Goal: Obtain resource: Download file/media

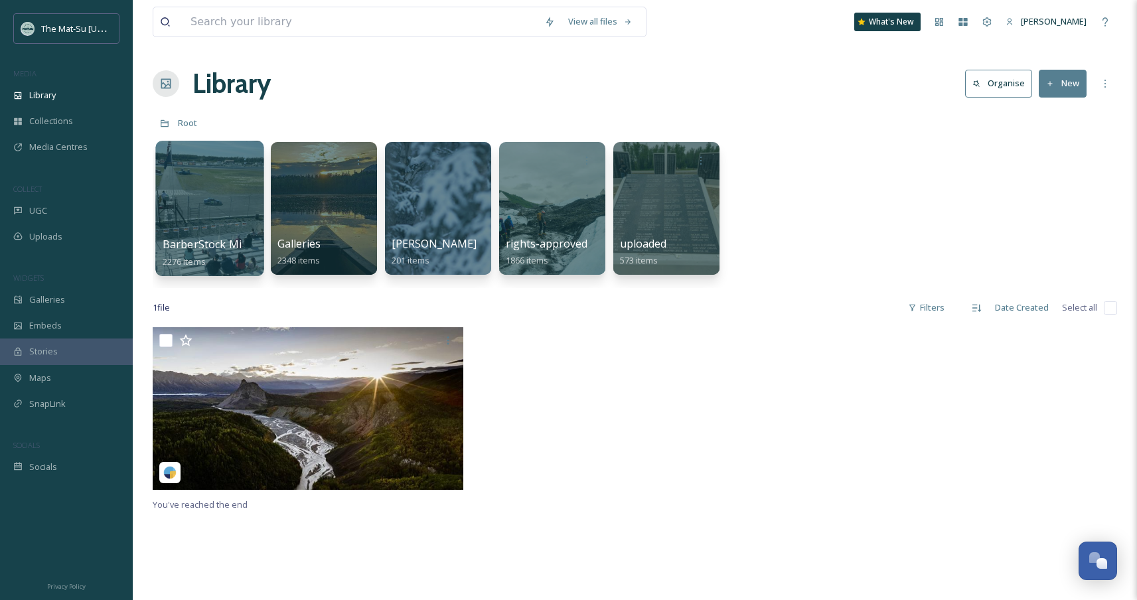
click at [207, 231] on div at bounding box center [209, 208] width 108 height 135
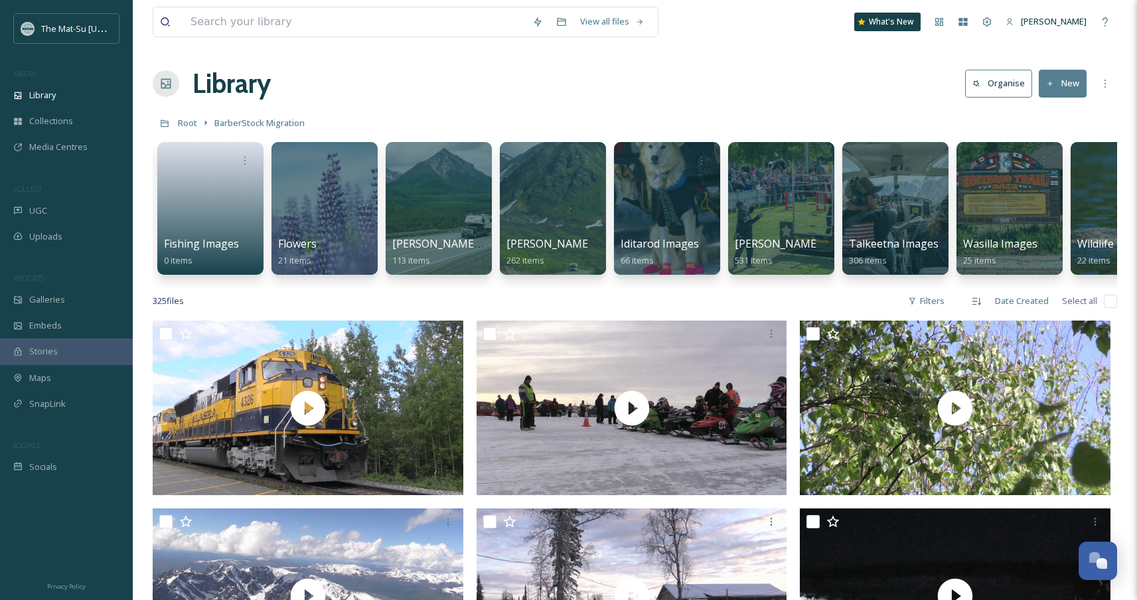
scroll to position [0, 345]
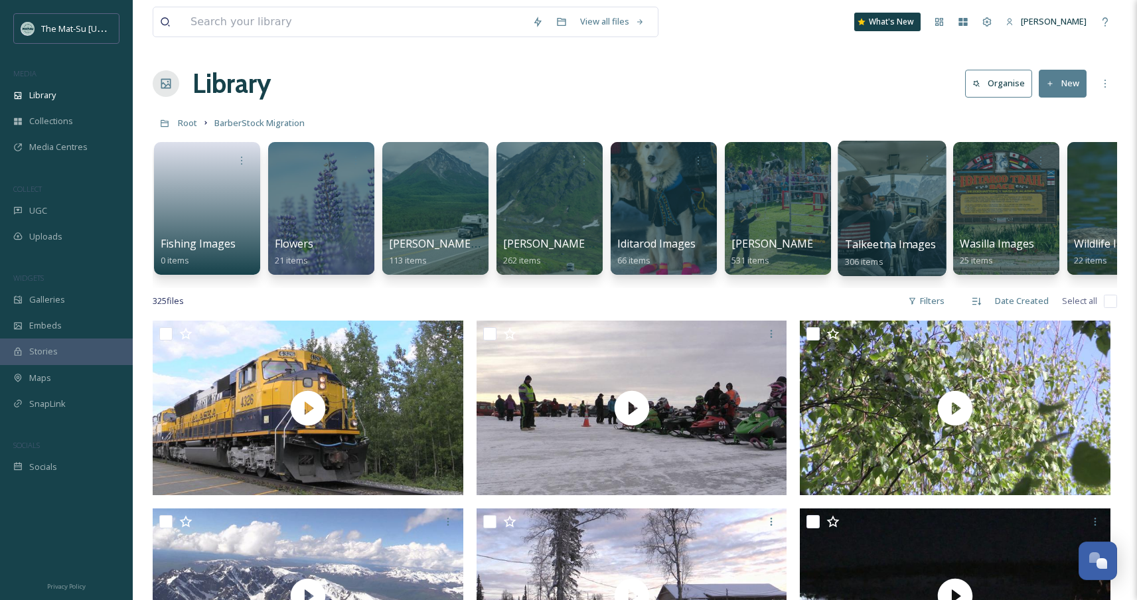
click at [894, 199] on div at bounding box center [892, 208] width 108 height 135
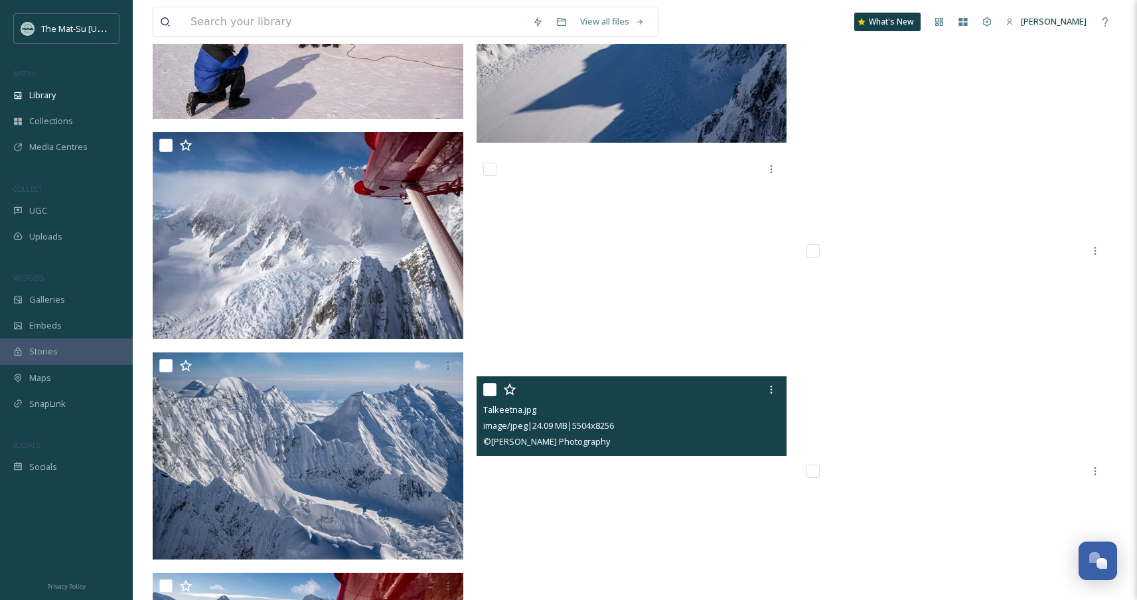
scroll to position [6584, 0]
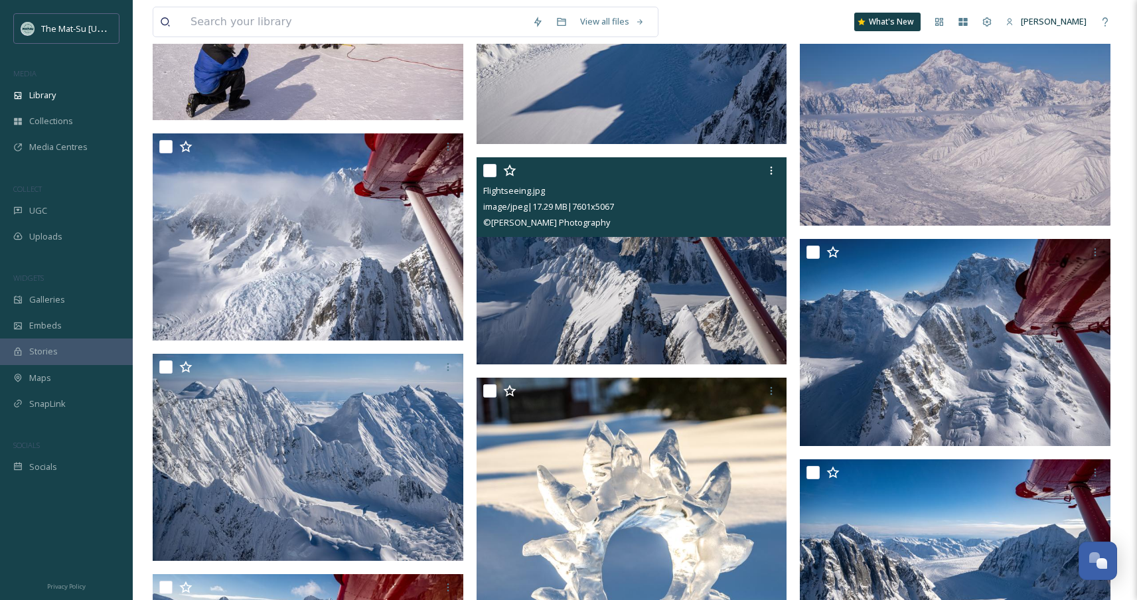
click at [495, 171] on input "checkbox" at bounding box center [489, 170] width 13 height 13
checkbox input "true"
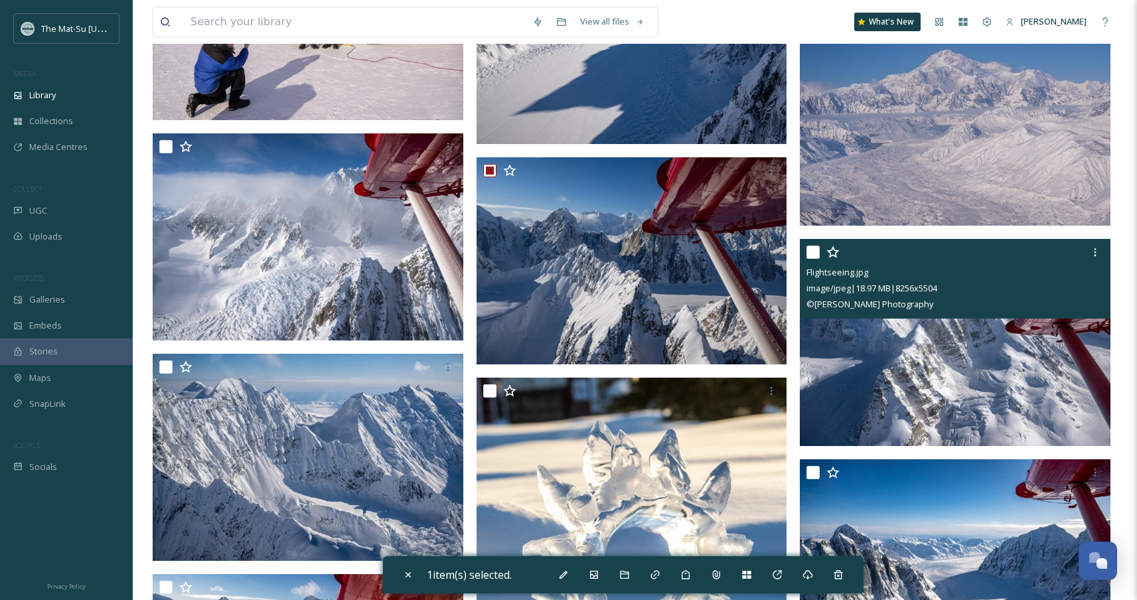
click at [816, 249] on input "checkbox" at bounding box center [813, 252] width 13 height 13
checkbox input "true"
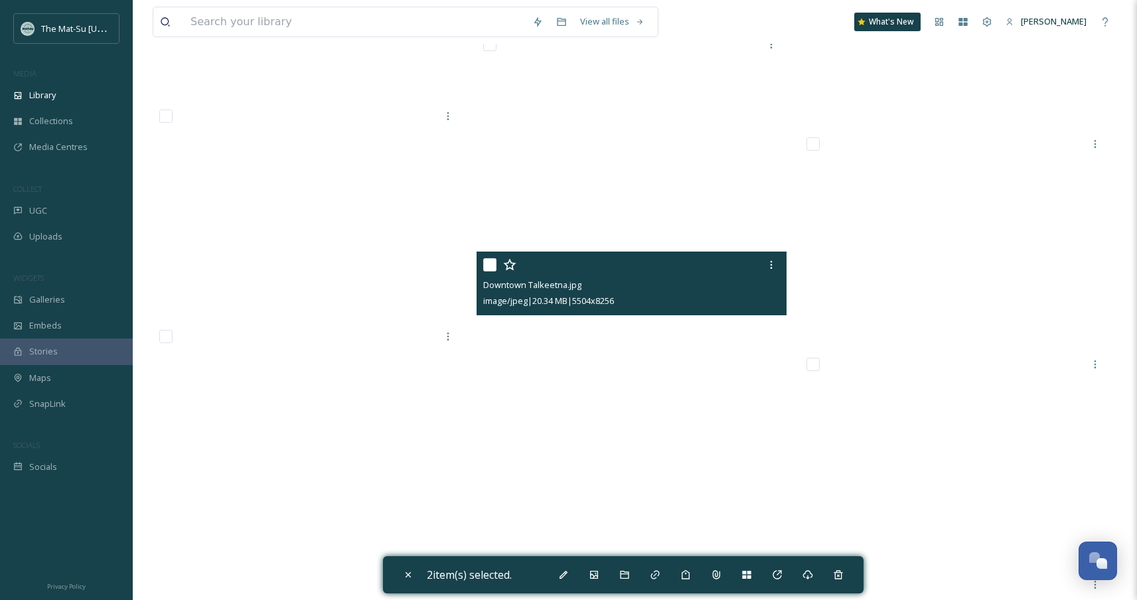
scroll to position [24077, 0]
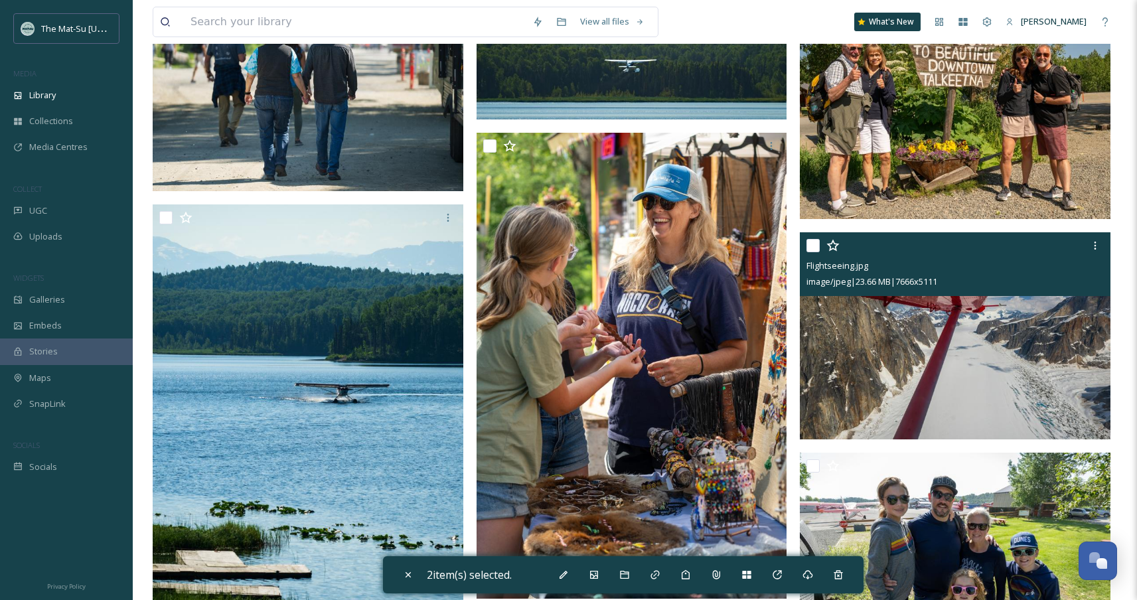
click at [816, 246] on input "checkbox" at bounding box center [813, 245] width 13 height 13
checkbox input "true"
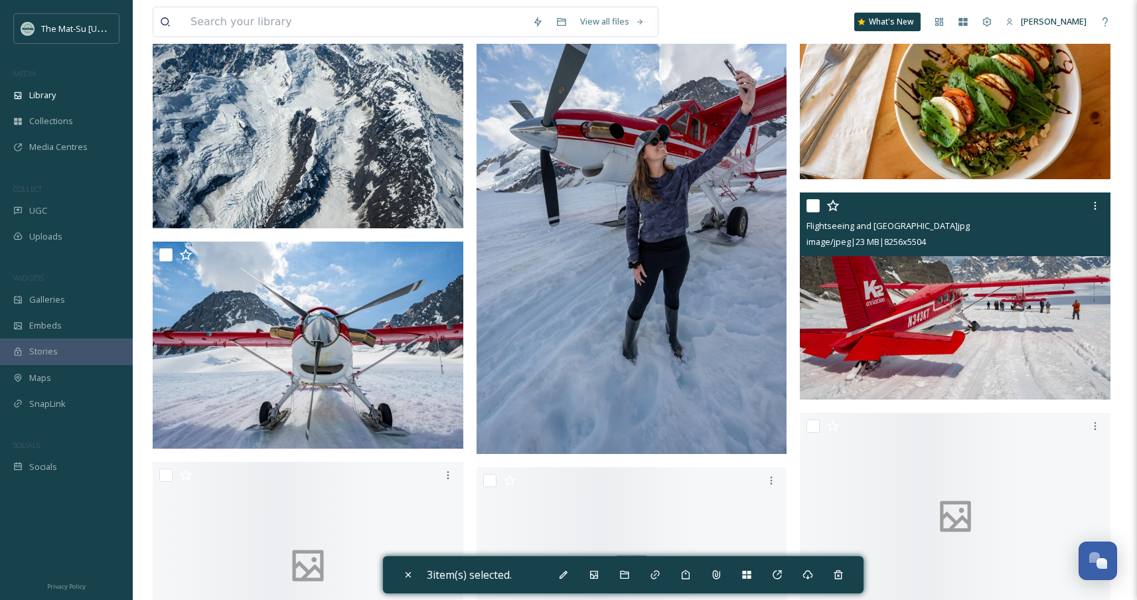
scroll to position [26609, 0]
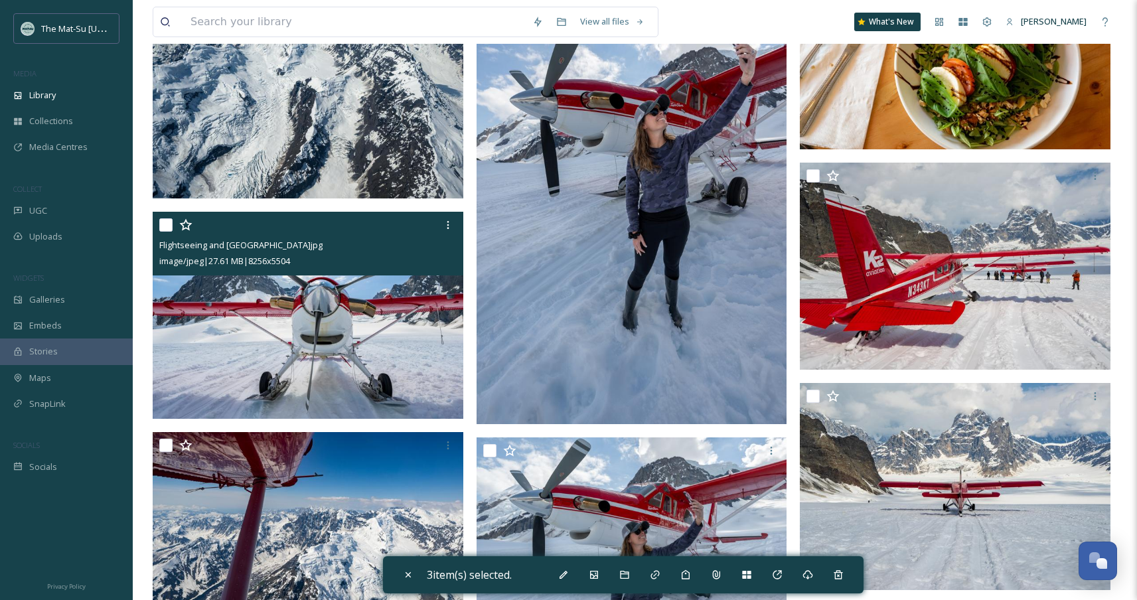
click at [174, 228] on div at bounding box center [309, 225] width 301 height 24
click at [171, 229] on input "checkbox" at bounding box center [165, 224] width 13 height 13
checkbox input "true"
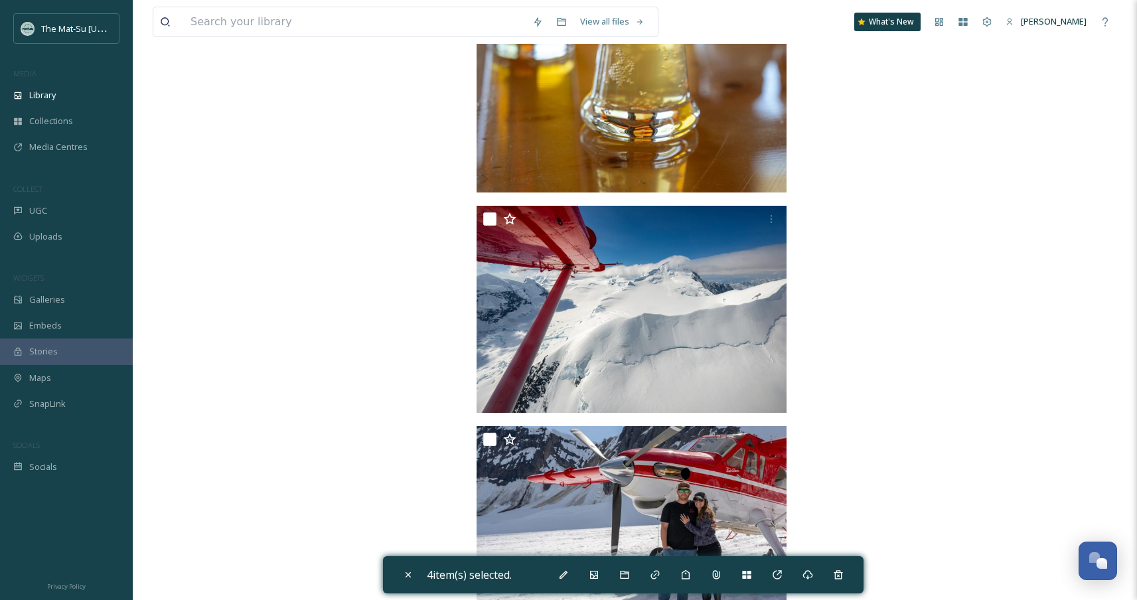
scroll to position [29618, 0]
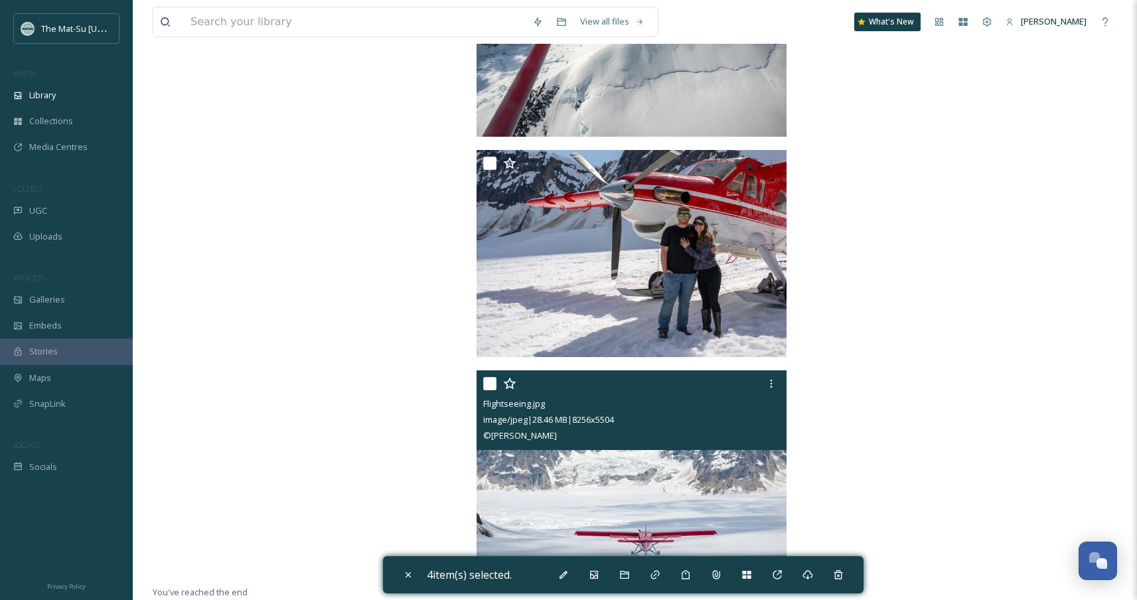
click at [494, 381] on input "checkbox" at bounding box center [489, 383] width 13 height 13
checkbox input "true"
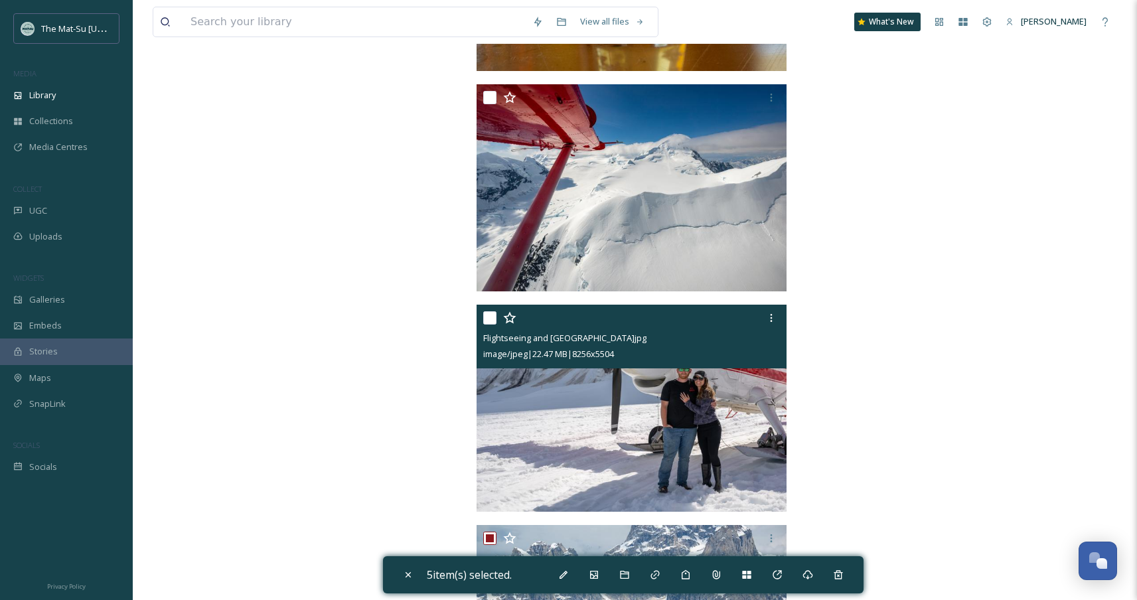
scroll to position [29463, 0]
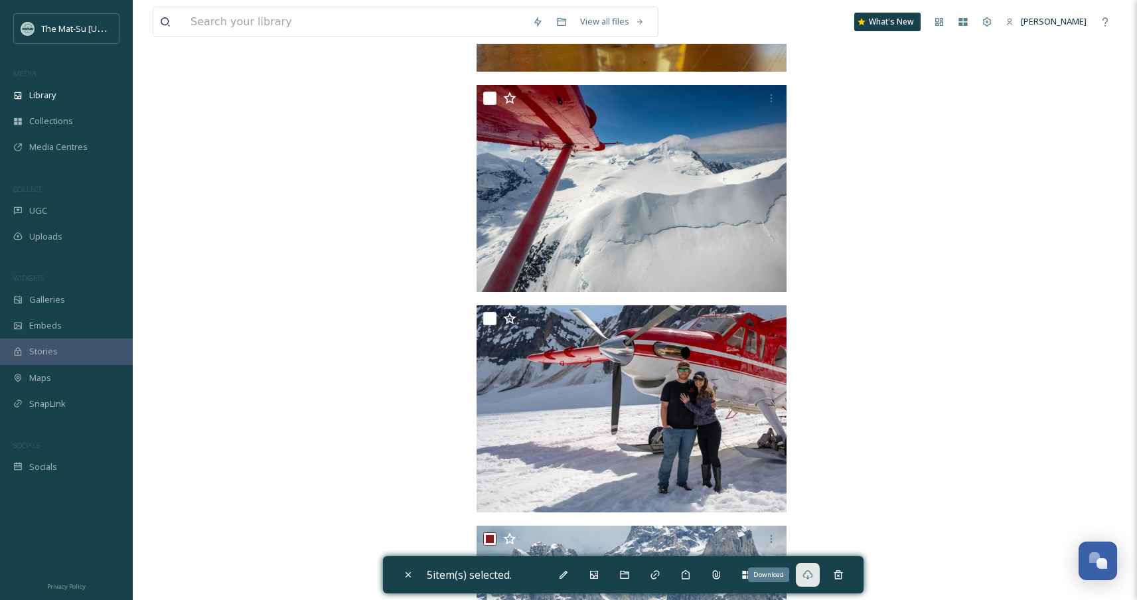
click at [813, 570] on icon at bounding box center [808, 575] width 11 height 11
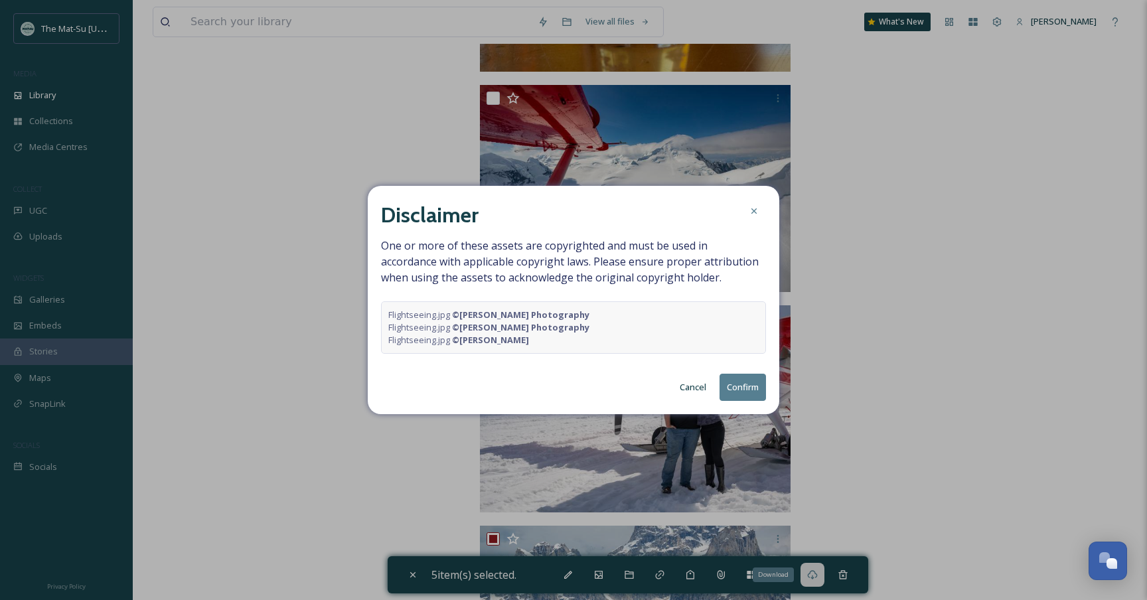
click at [747, 385] on button "Confirm" at bounding box center [743, 387] width 46 height 27
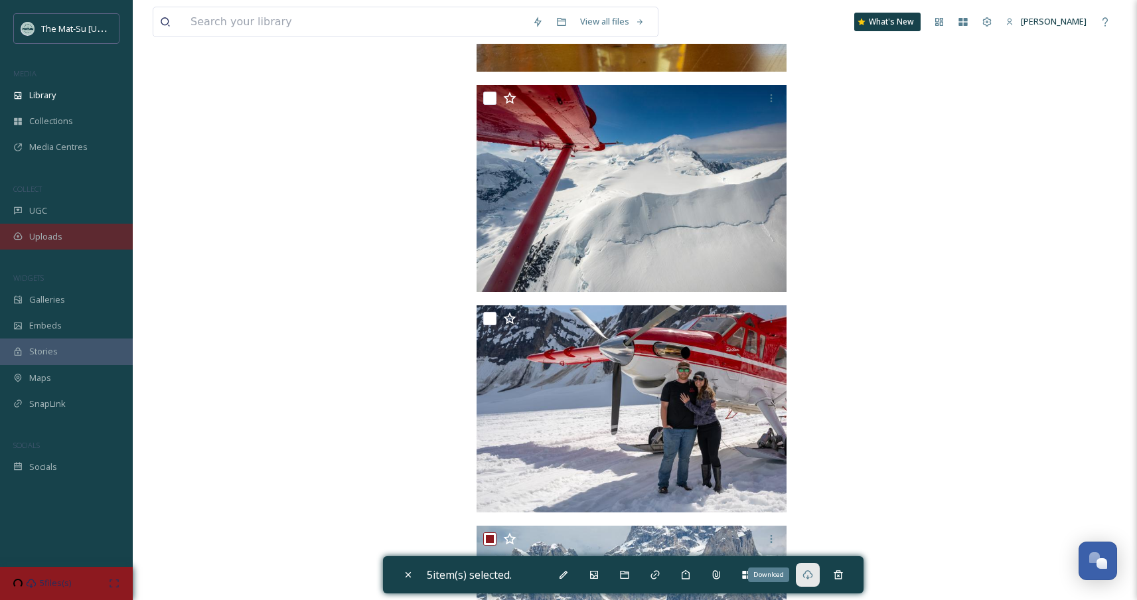
click at [50, 236] on span "Uploads" at bounding box center [45, 236] width 33 height 13
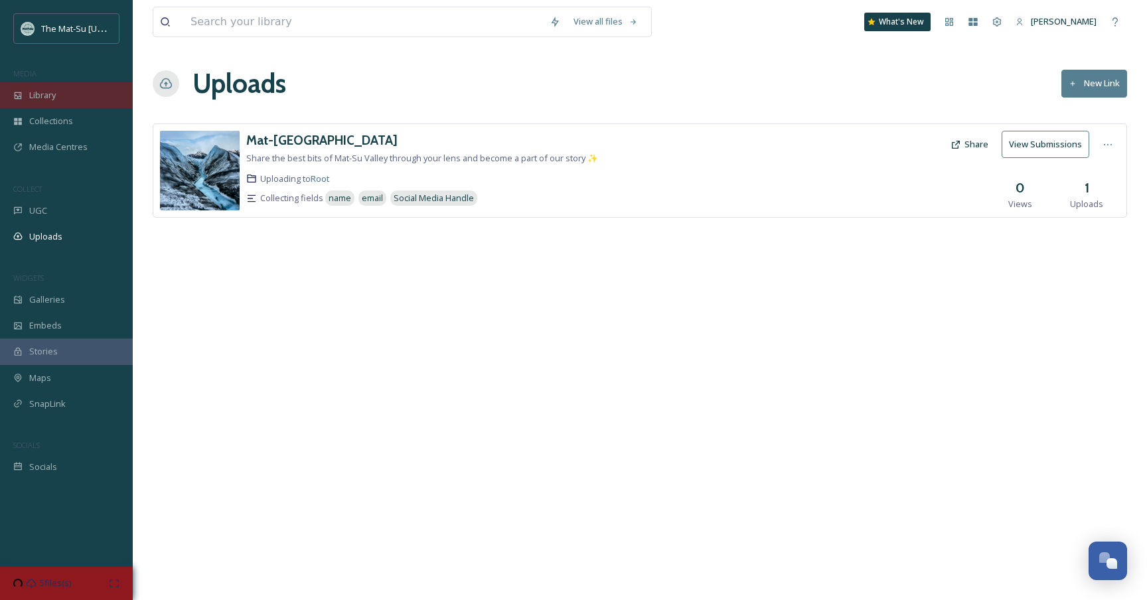
click at [63, 98] on div "Library" at bounding box center [66, 95] width 133 height 26
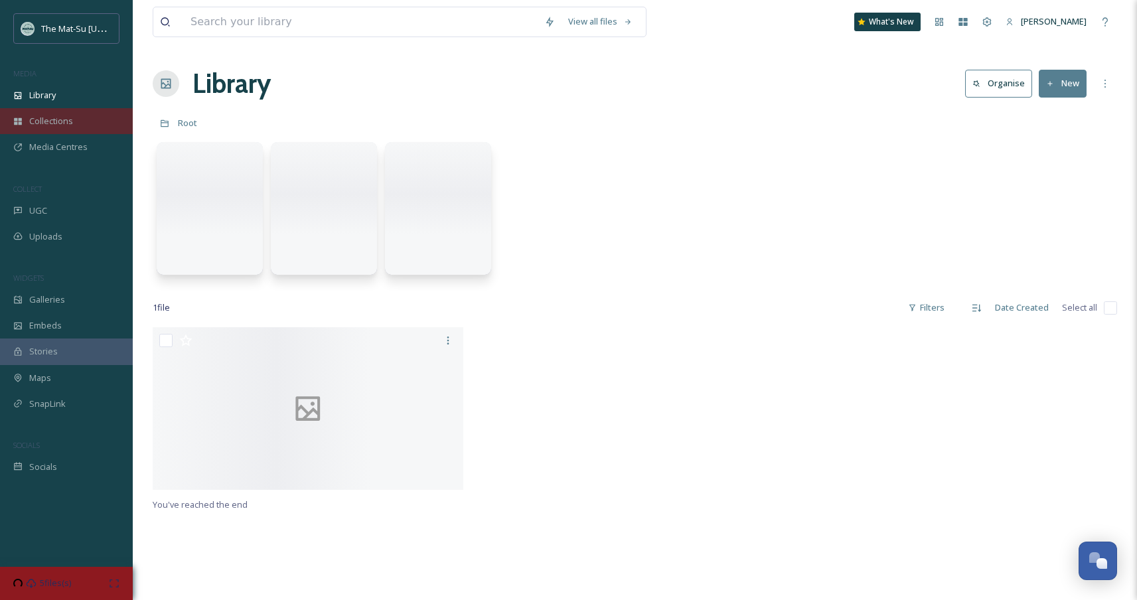
click at [63, 115] on span "Collections" at bounding box center [51, 121] width 44 height 13
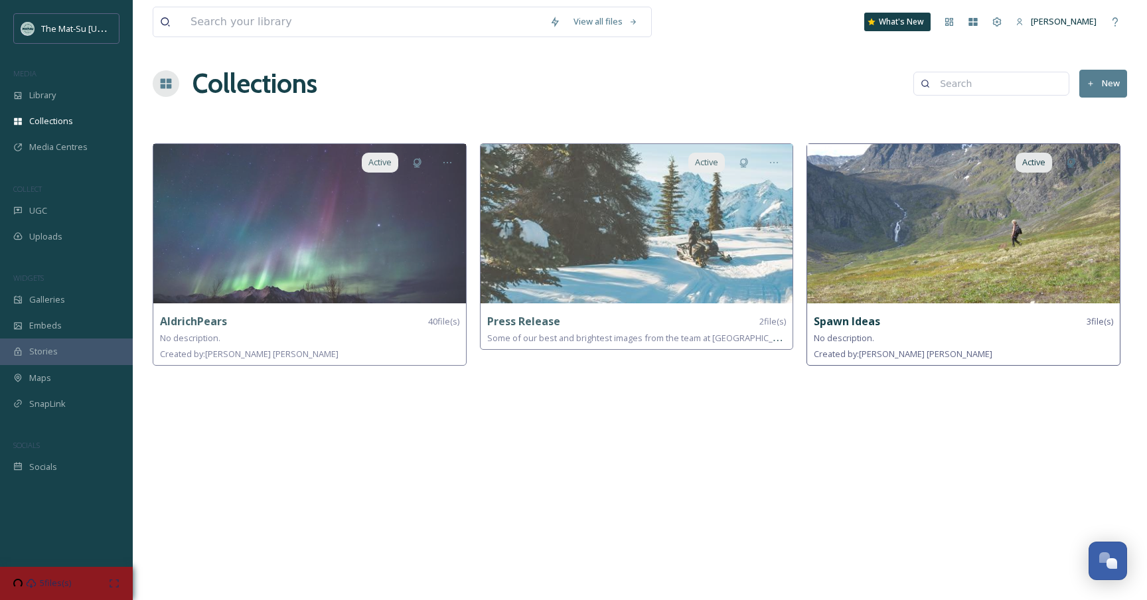
click at [877, 262] on img at bounding box center [963, 223] width 313 height 159
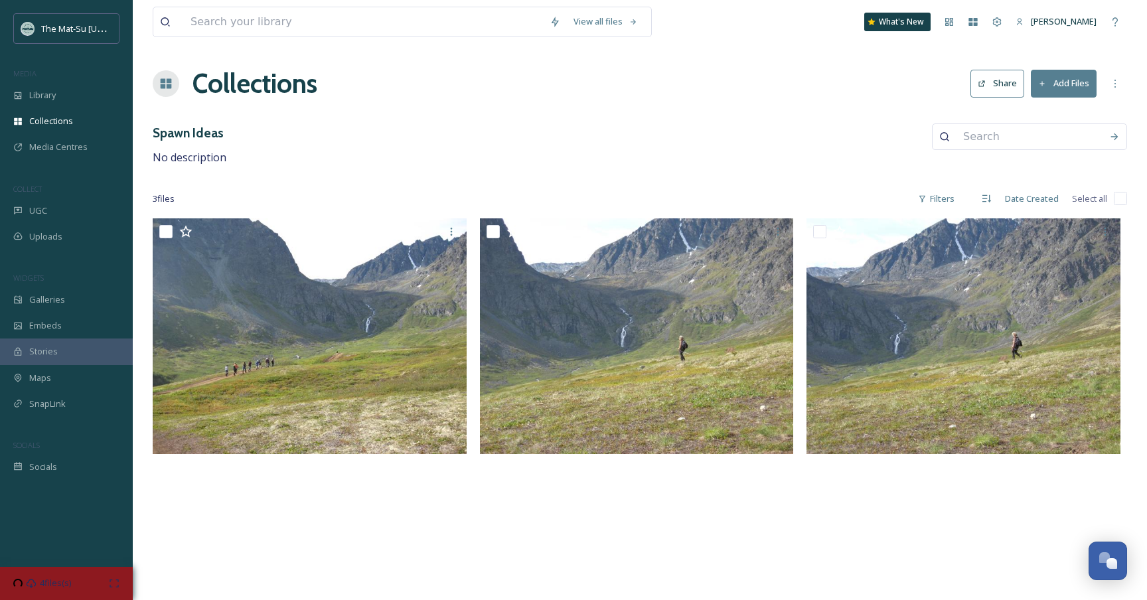
click at [528, 175] on div "View all files What's New [PERSON_NAME] Collections Share Add Files Spawn Ideas…" at bounding box center [640, 300] width 1014 height 600
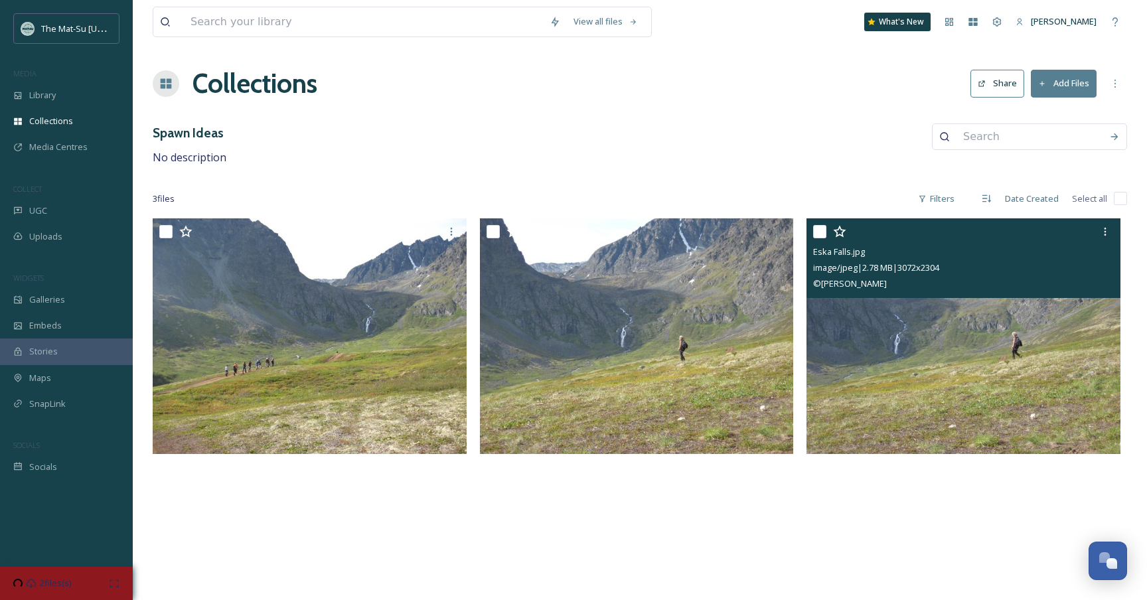
click at [816, 236] on input "checkbox" at bounding box center [819, 231] width 13 height 13
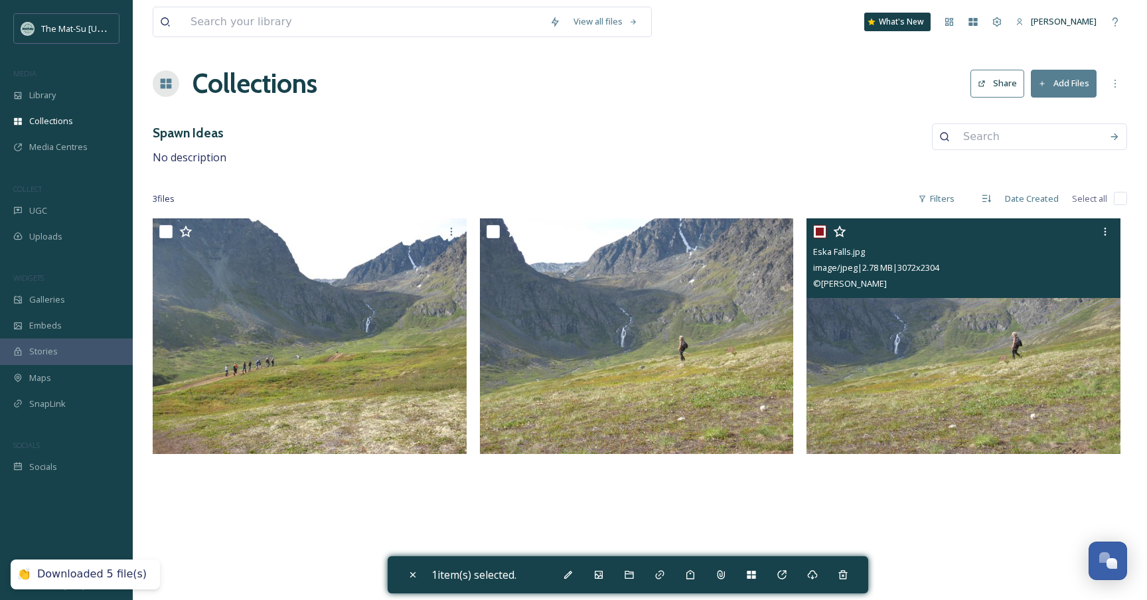
click at [820, 228] on input "checkbox" at bounding box center [819, 231] width 13 height 13
checkbox input "false"
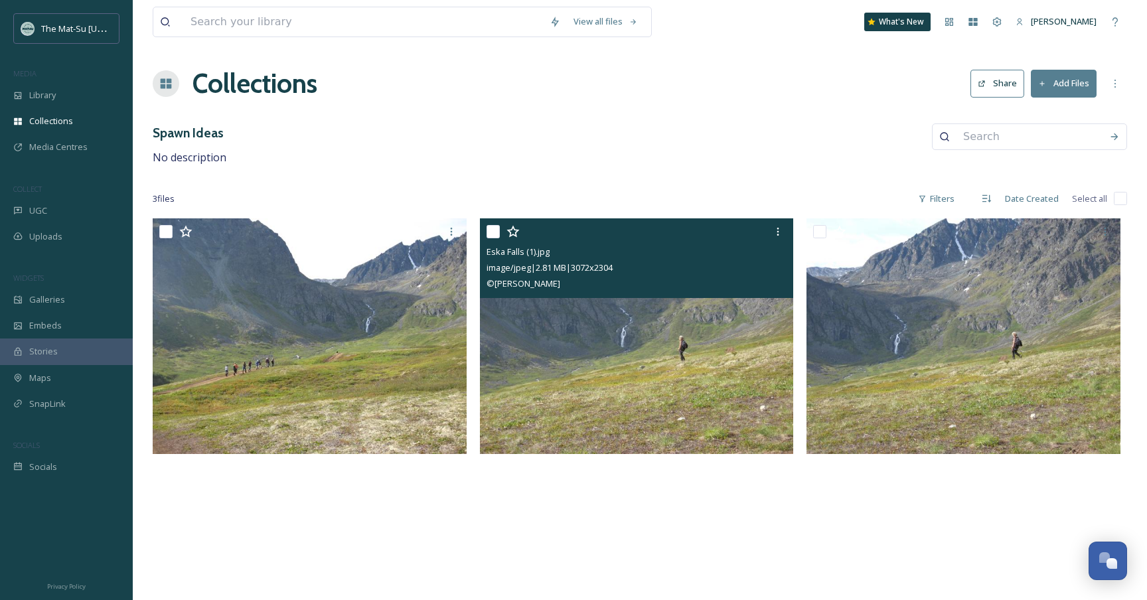
click at [489, 230] on input "checkbox" at bounding box center [493, 231] width 13 height 13
checkbox input "true"
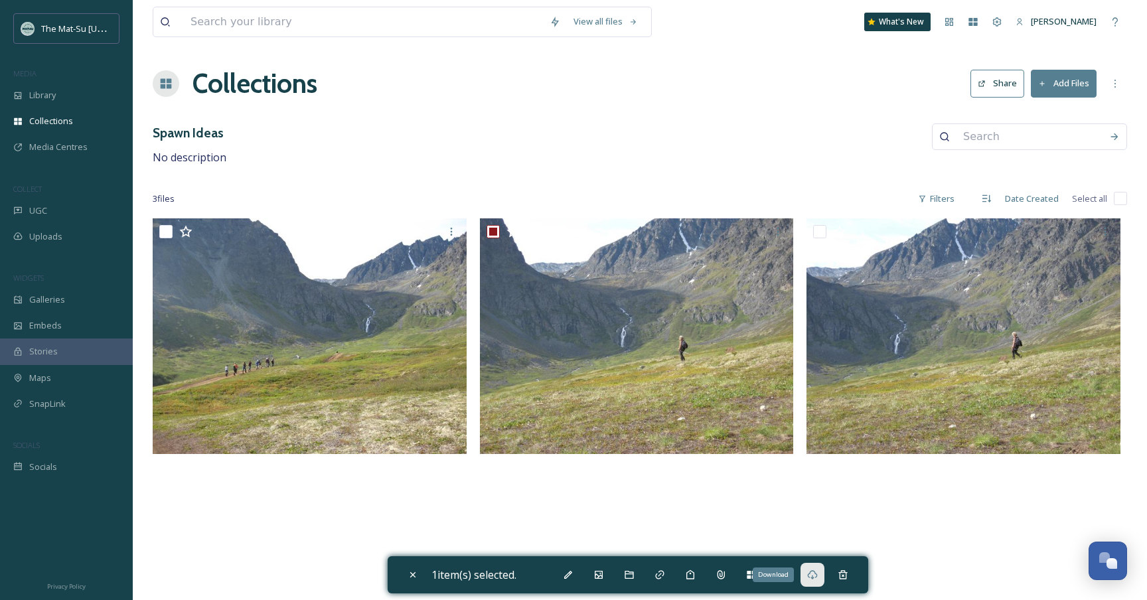
click at [811, 570] on icon at bounding box center [812, 575] width 11 height 11
click at [44, 120] on span "Collections" at bounding box center [51, 121] width 44 height 13
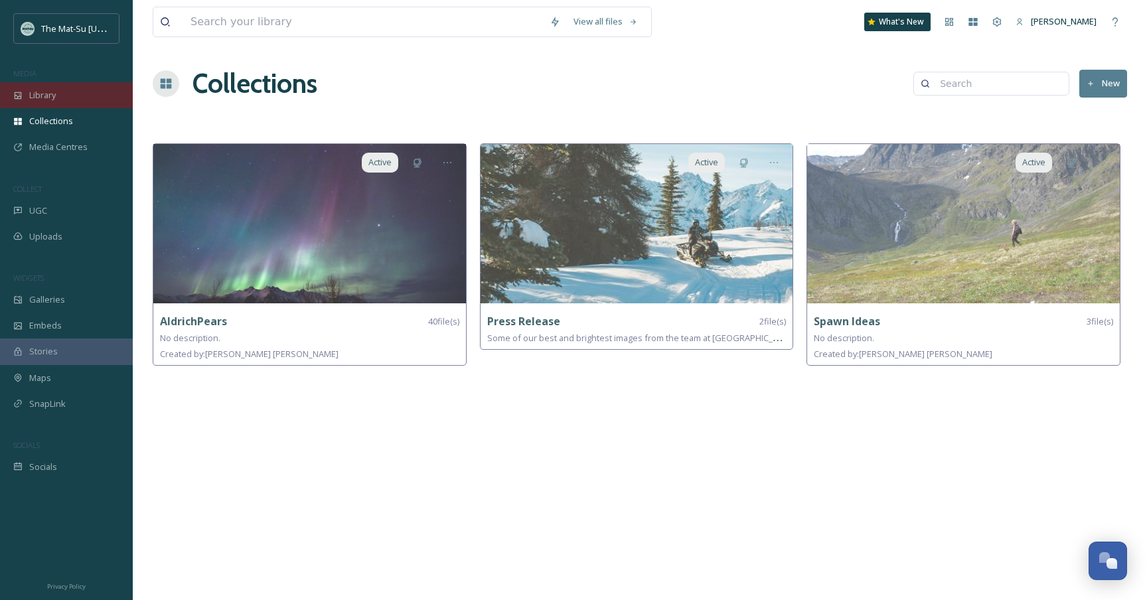
click at [54, 99] on span "Library" at bounding box center [42, 95] width 27 height 13
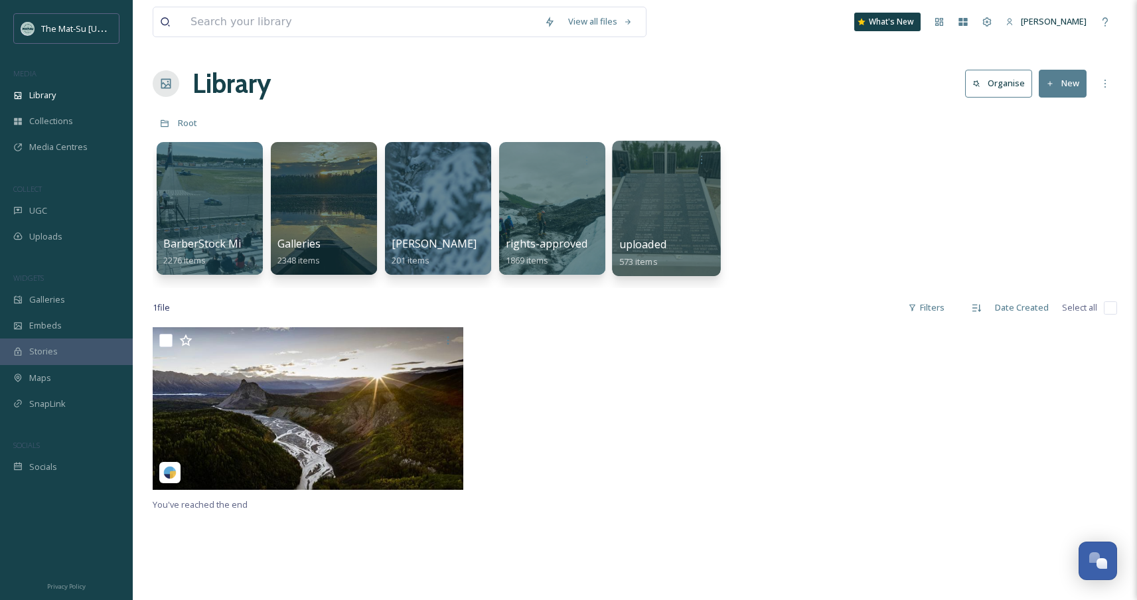
click at [690, 204] on div at bounding box center [666, 208] width 108 height 135
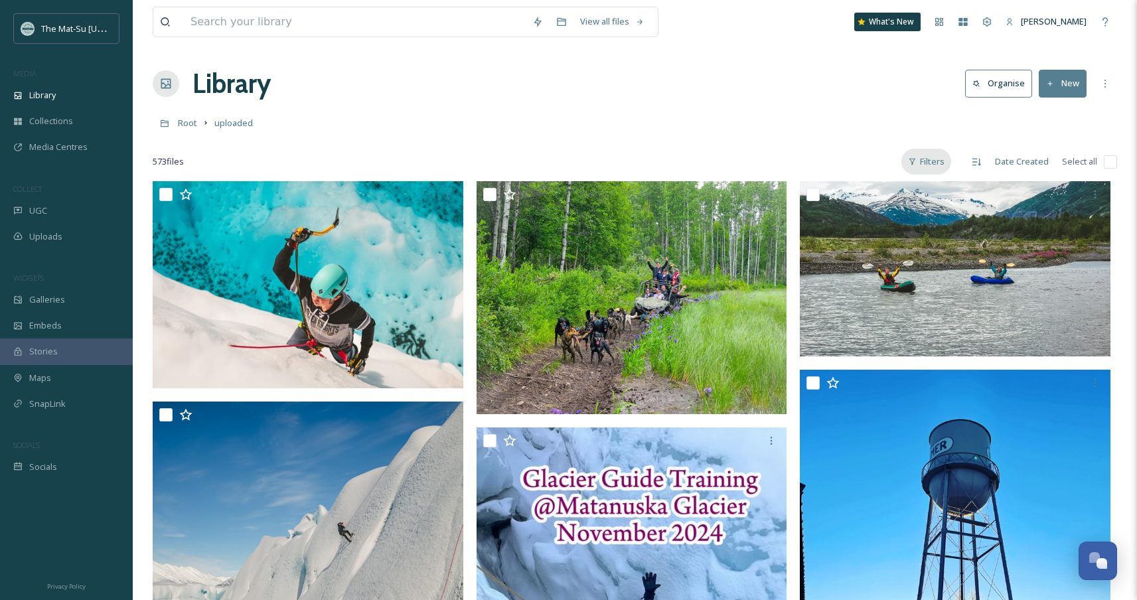
click at [935, 165] on div "Filters" at bounding box center [926, 162] width 50 height 26
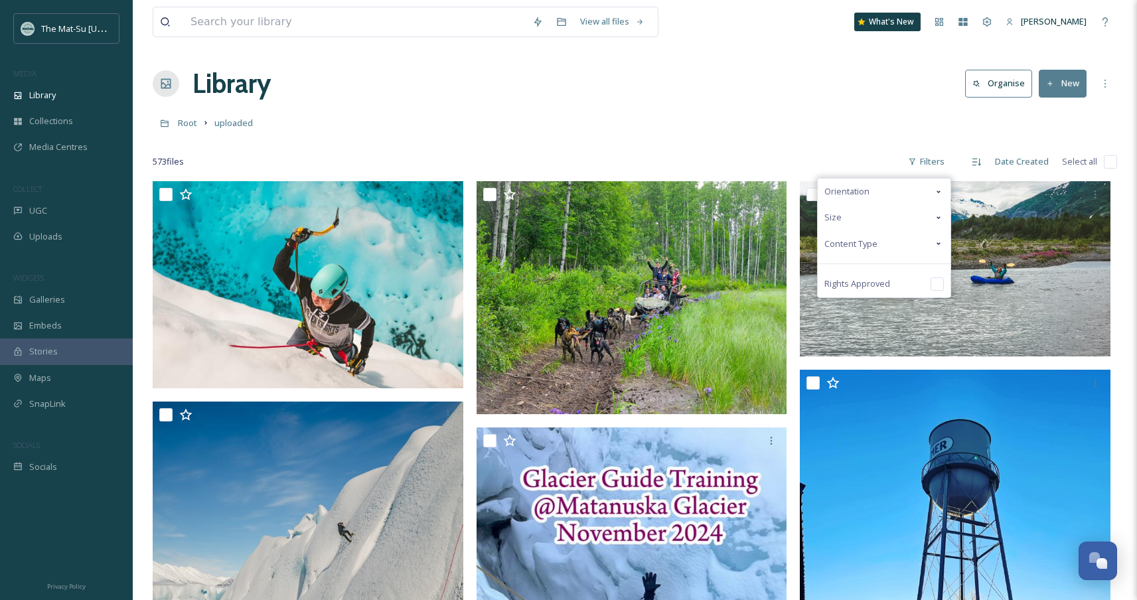
click at [939, 222] on icon at bounding box center [938, 217] width 11 height 11
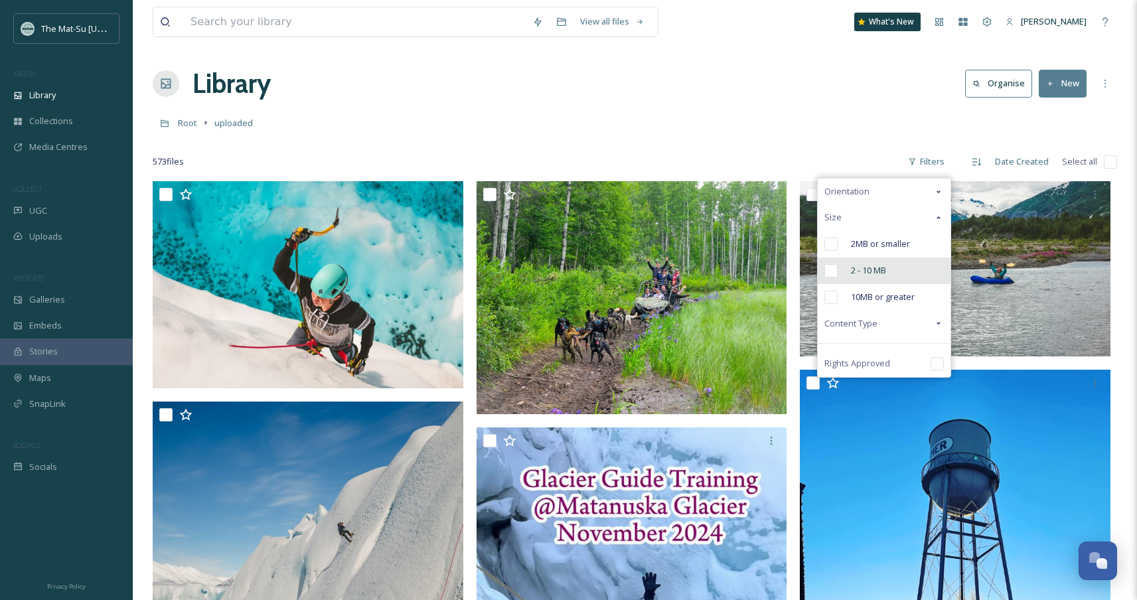
click at [838, 273] on input "checkbox" at bounding box center [830, 270] width 13 height 13
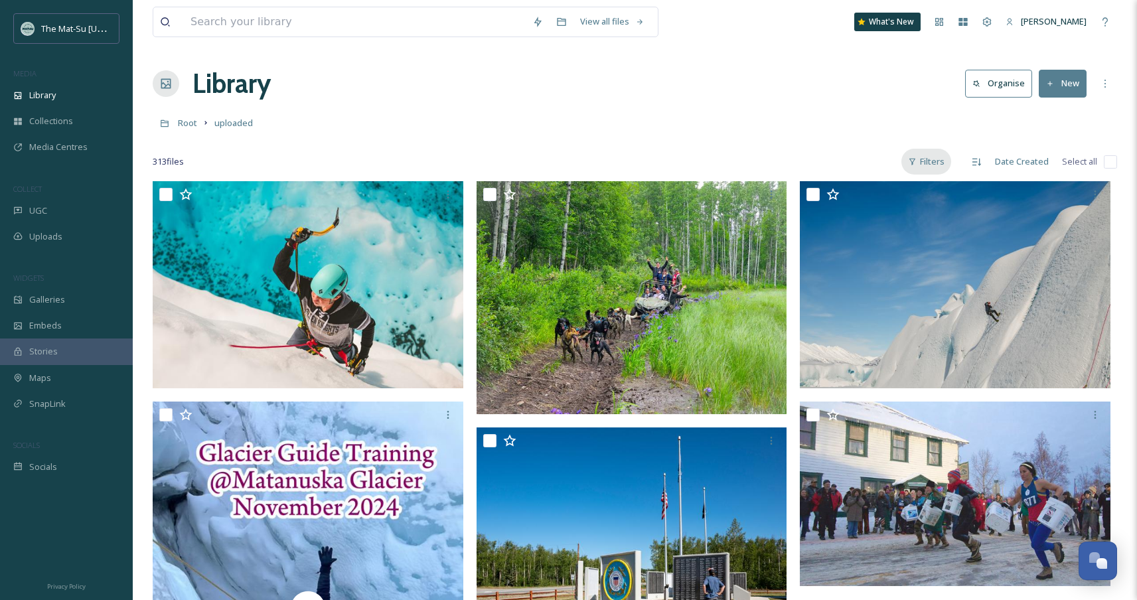
click at [939, 161] on div "Filters" at bounding box center [926, 162] width 50 height 26
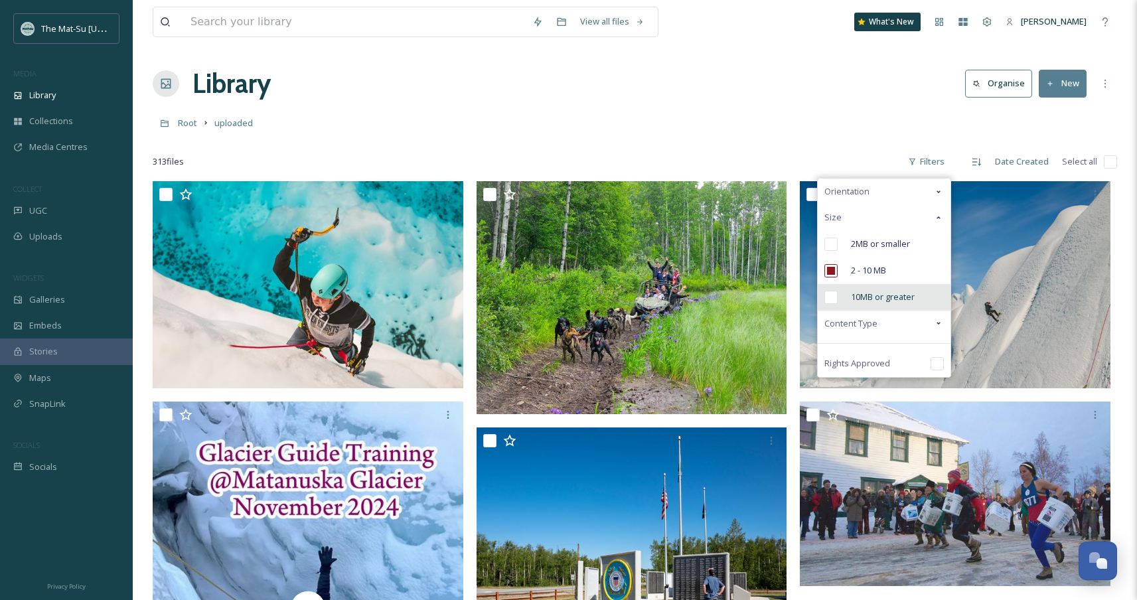
click at [836, 297] on input "checkbox" at bounding box center [830, 297] width 13 height 13
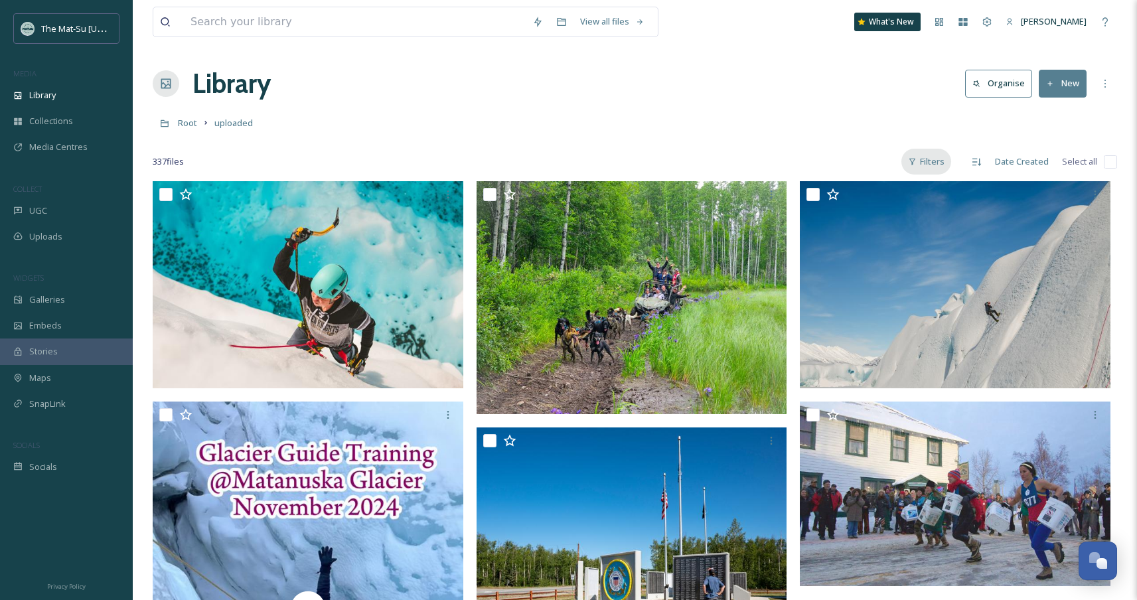
click at [937, 171] on div "Filters" at bounding box center [926, 162] width 50 height 26
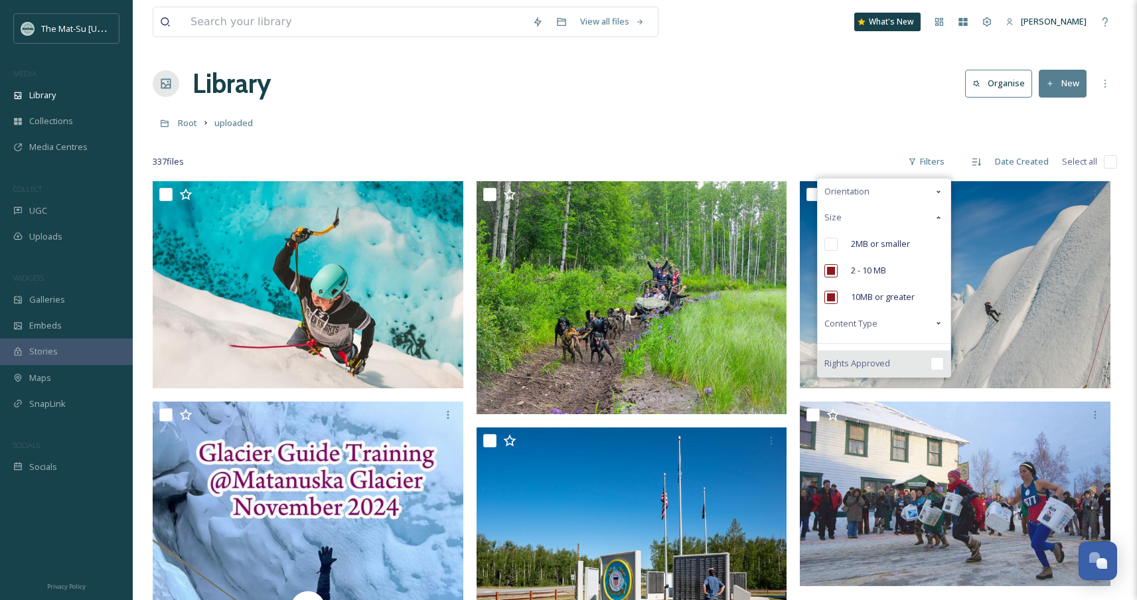
click at [934, 362] on input "checkbox" at bounding box center [937, 363] width 13 height 13
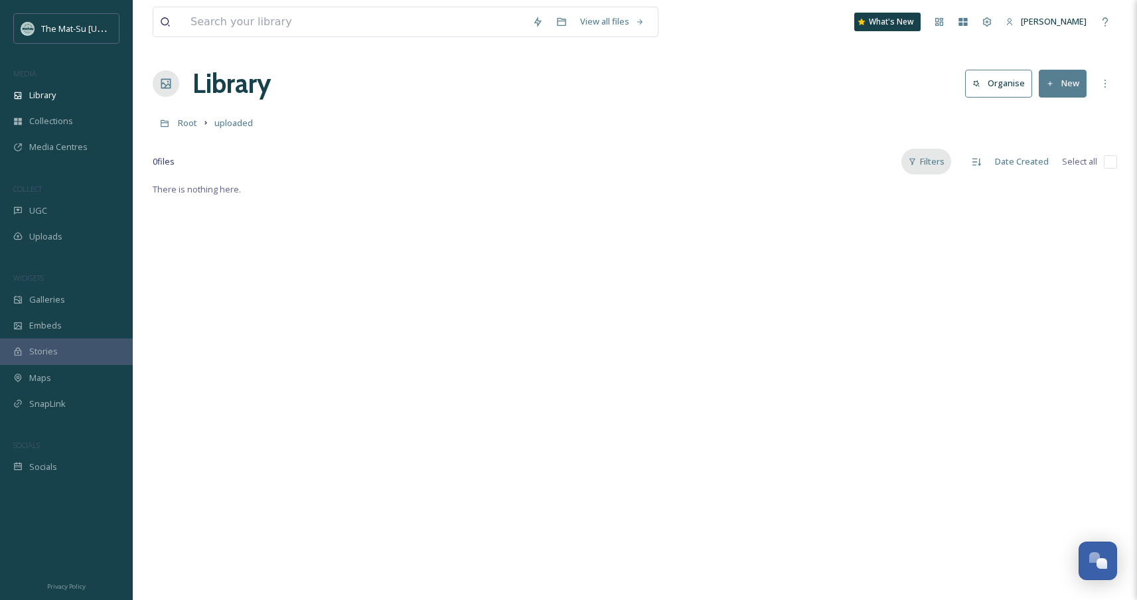
click at [925, 165] on div "Filters" at bounding box center [926, 162] width 50 height 26
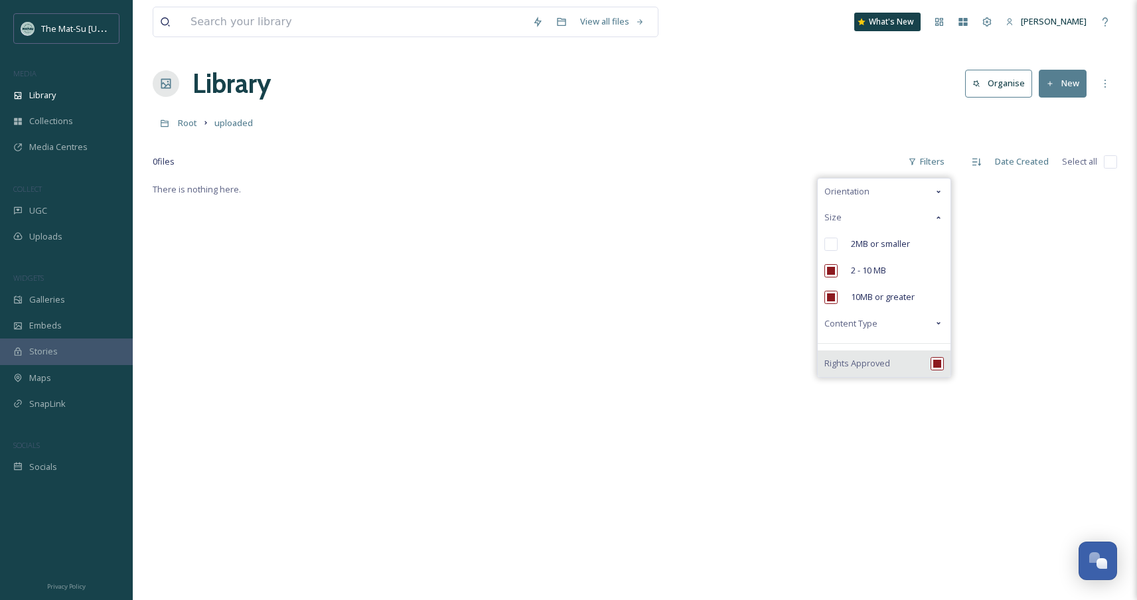
click at [918, 361] on div "Rights Approved" at bounding box center [884, 363] width 133 height 27
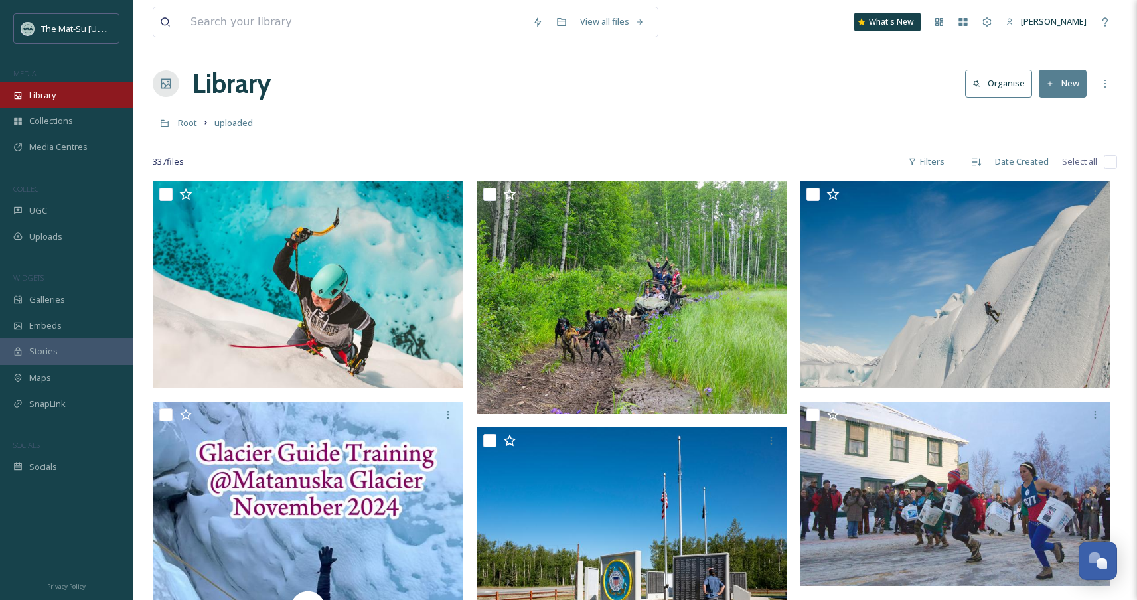
click at [73, 102] on div "Library" at bounding box center [66, 95] width 133 height 26
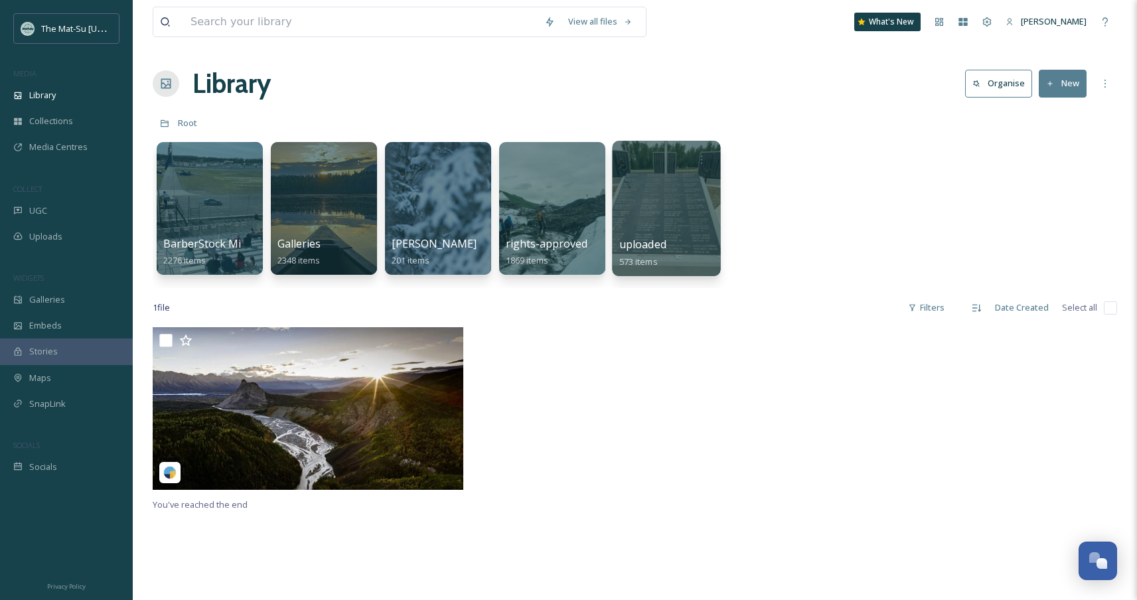
click at [641, 207] on div at bounding box center [666, 208] width 108 height 135
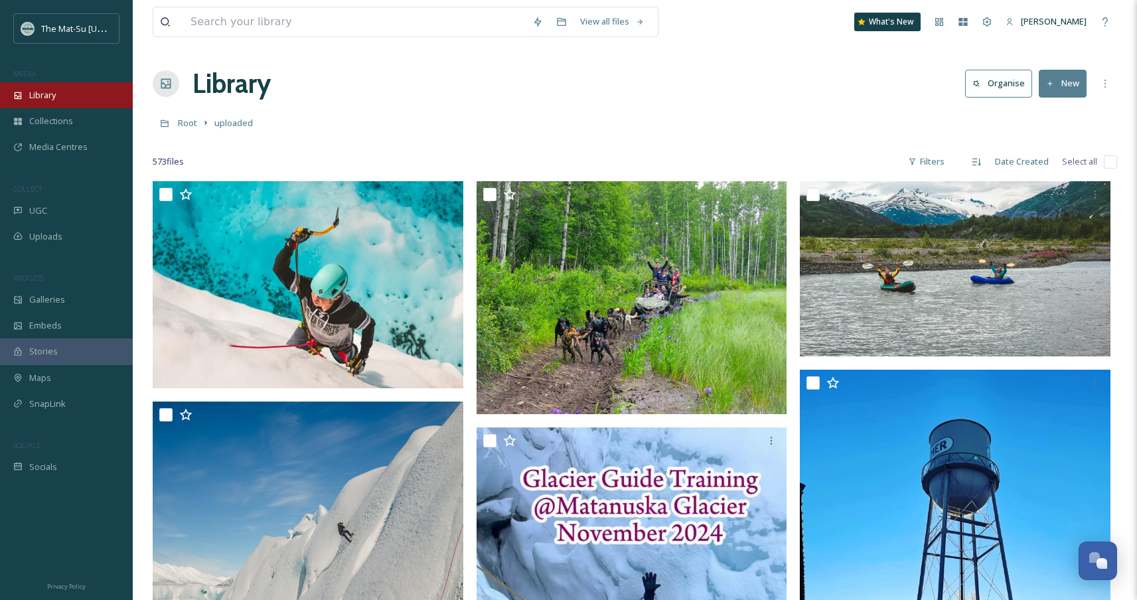
click at [72, 100] on div "Library" at bounding box center [66, 95] width 133 height 26
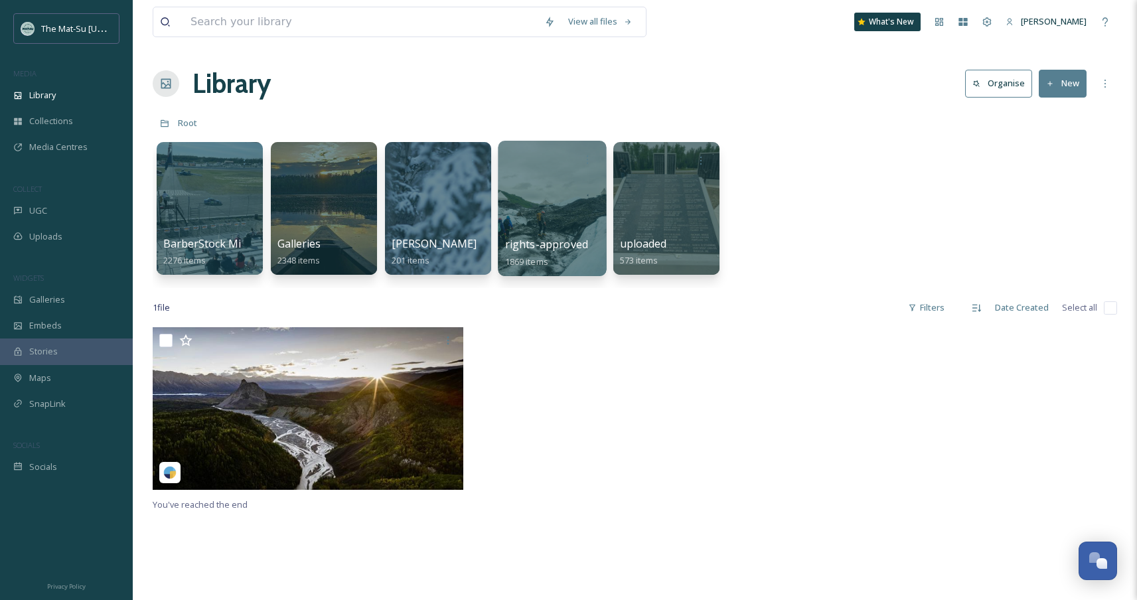
click at [550, 201] on div at bounding box center [552, 208] width 108 height 135
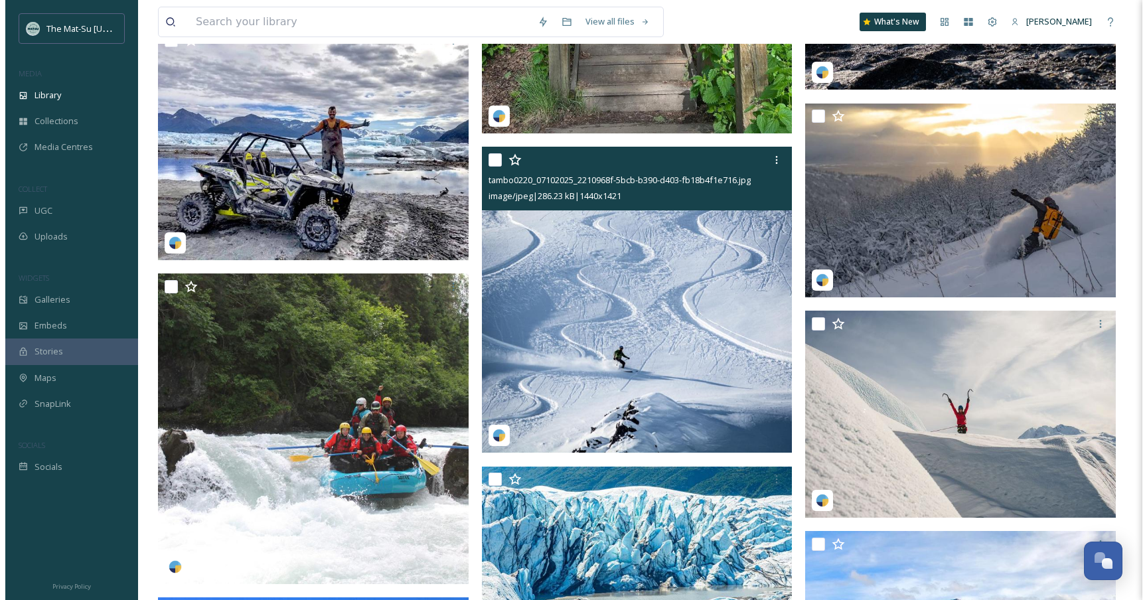
scroll to position [4985, 0]
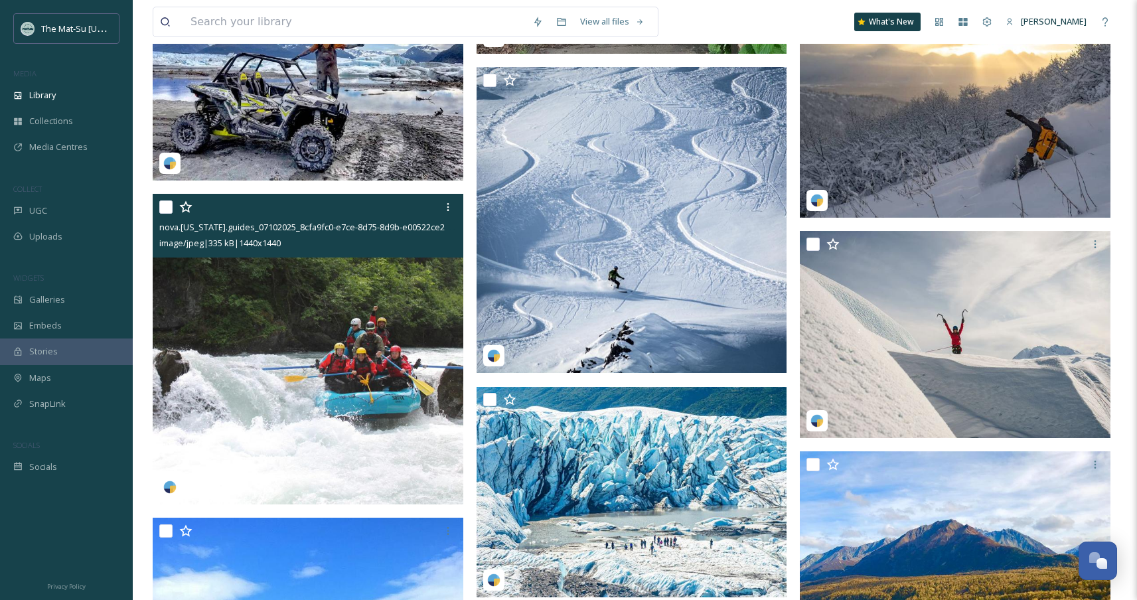
click at [363, 313] on img at bounding box center [308, 349] width 311 height 311
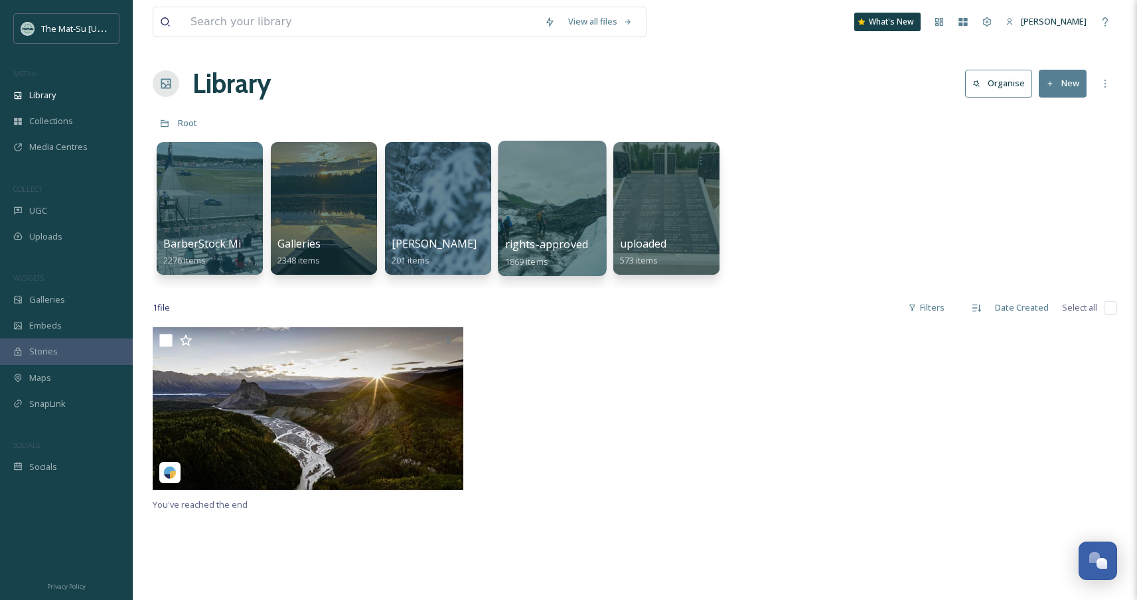
click at [560, 237] on span "rights-approved" at bounding box center [546, 244] width 83 height 15
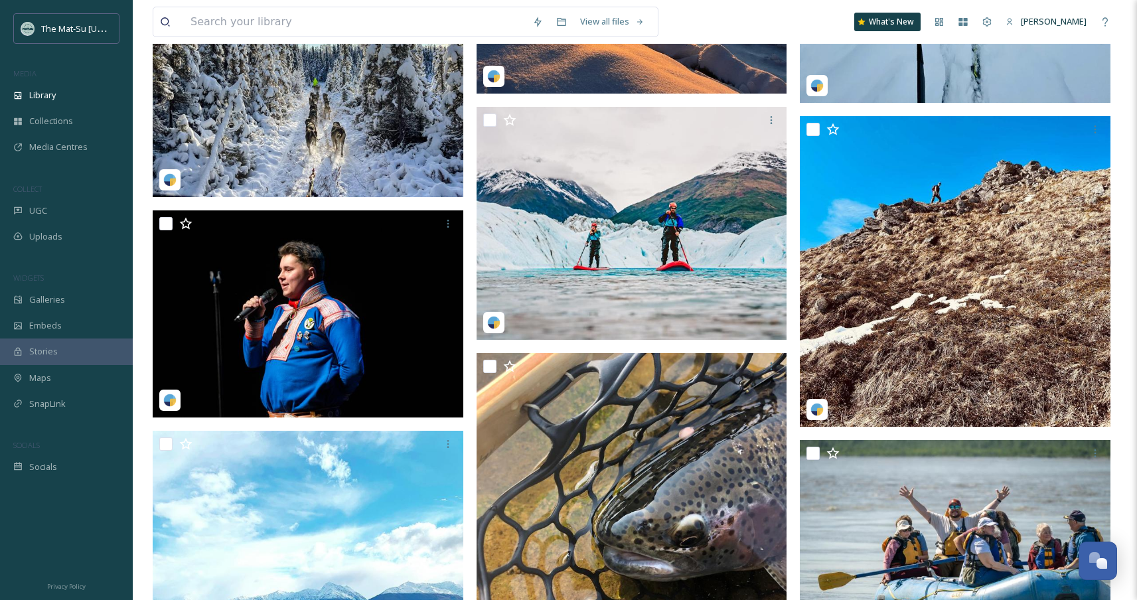
scroll to position [3831, 0]
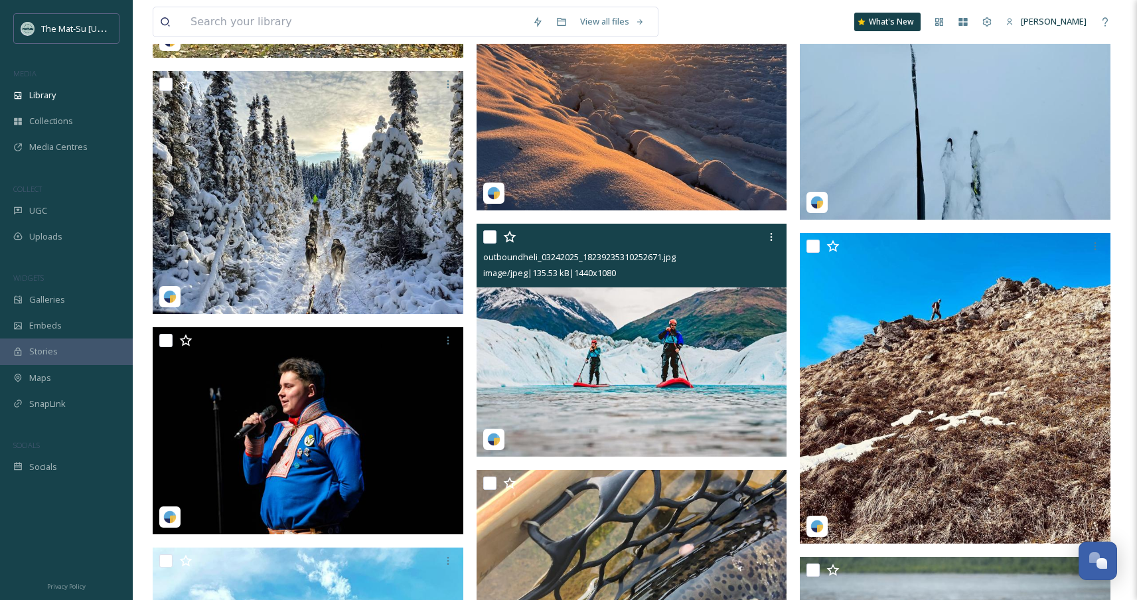
click at [487, 240] on input "checkbox" at bounding box center [489, 236] width 13 height 13
checkbox input "true"
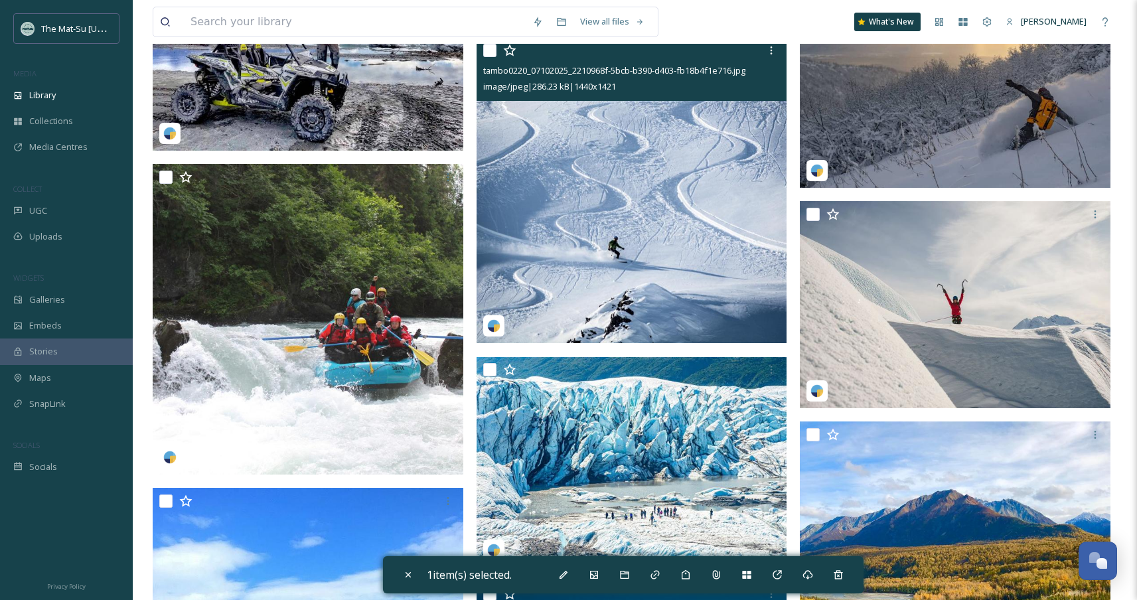
scroll to position [5016, 0]
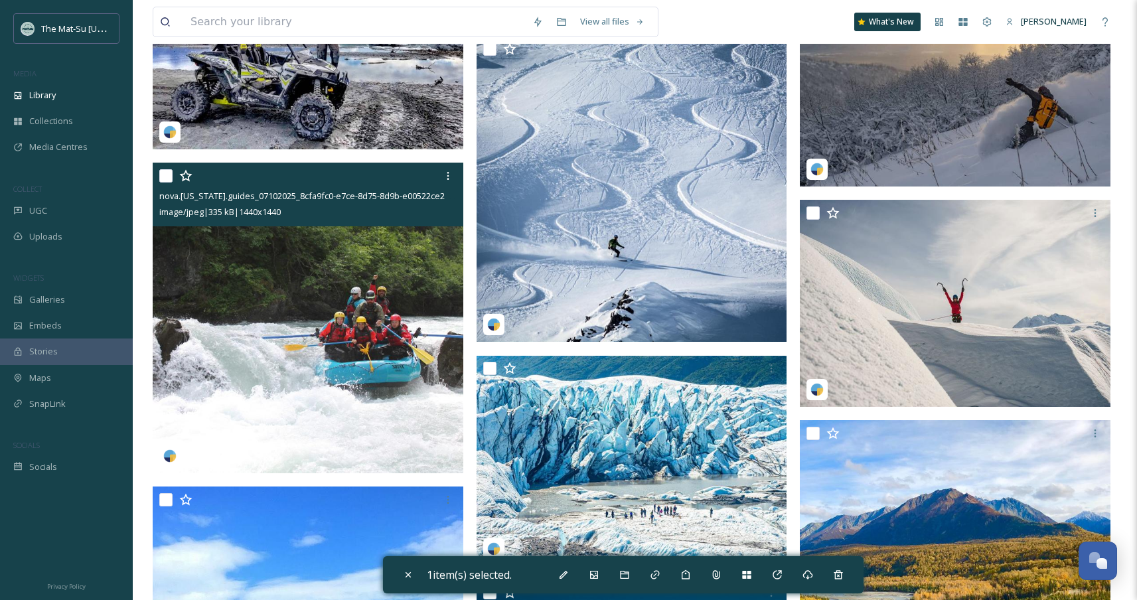
click at [166, 177] on input "checkbox" at bounding box center [165, 175] width 13 height 13
checkbox input "true"
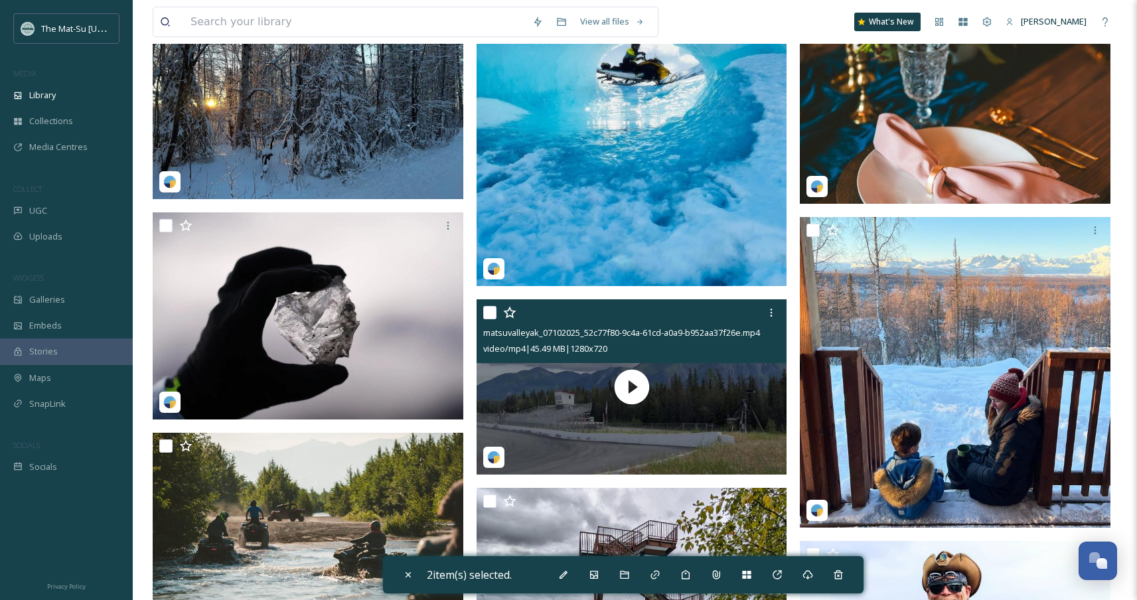
scroll to position [24685, 0]
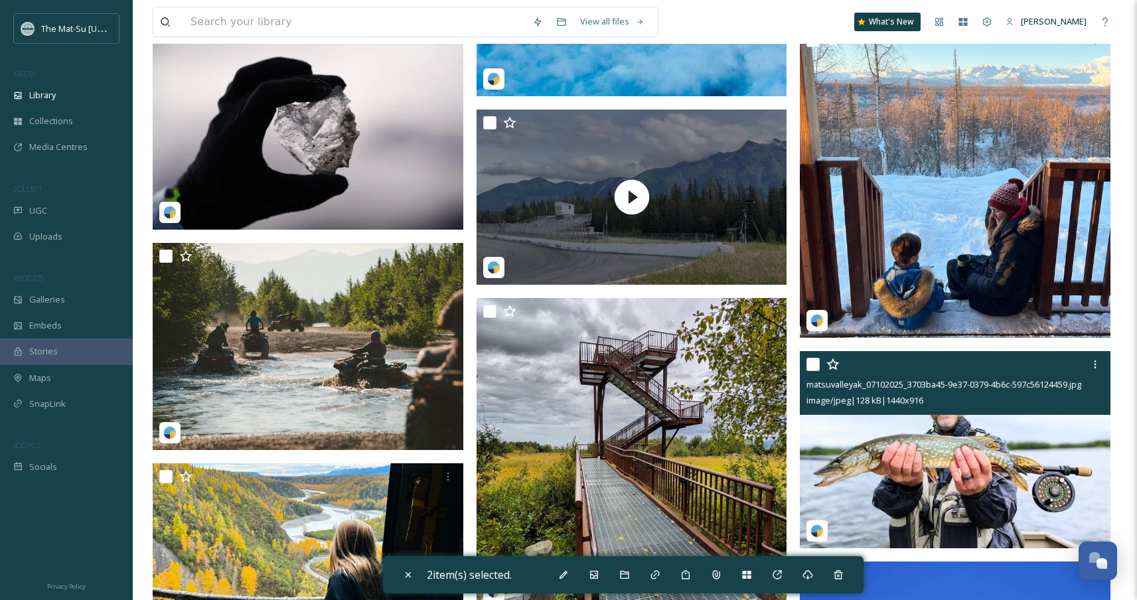
click at [812, 364] on input "checkbox" at bounding box center [813, 364] width 13 height 13
checkbox input "true"
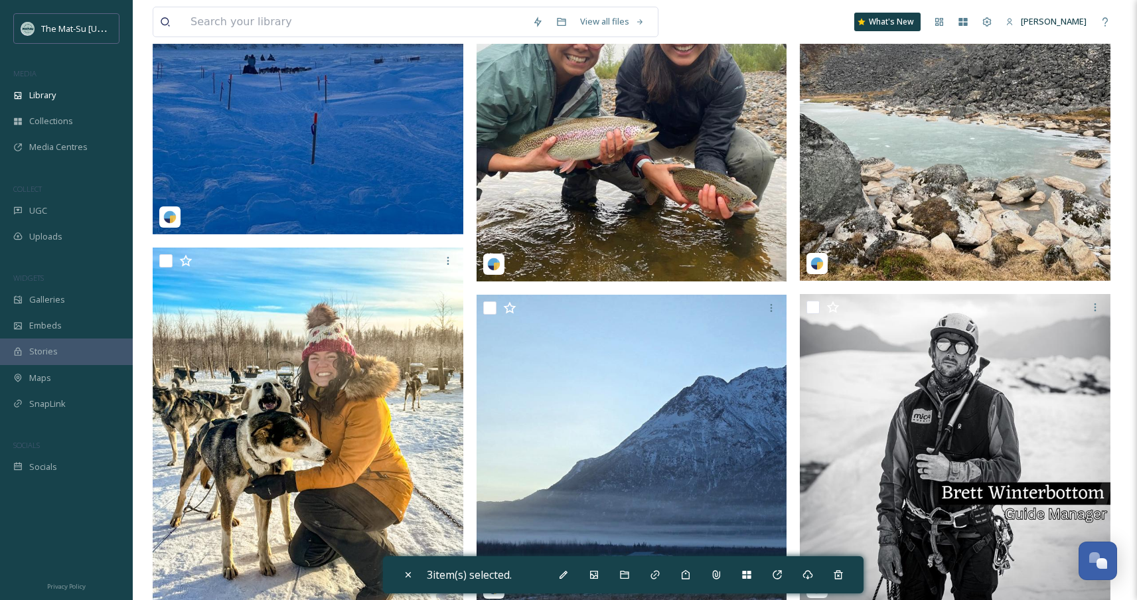
scroll to position [33622, 0]
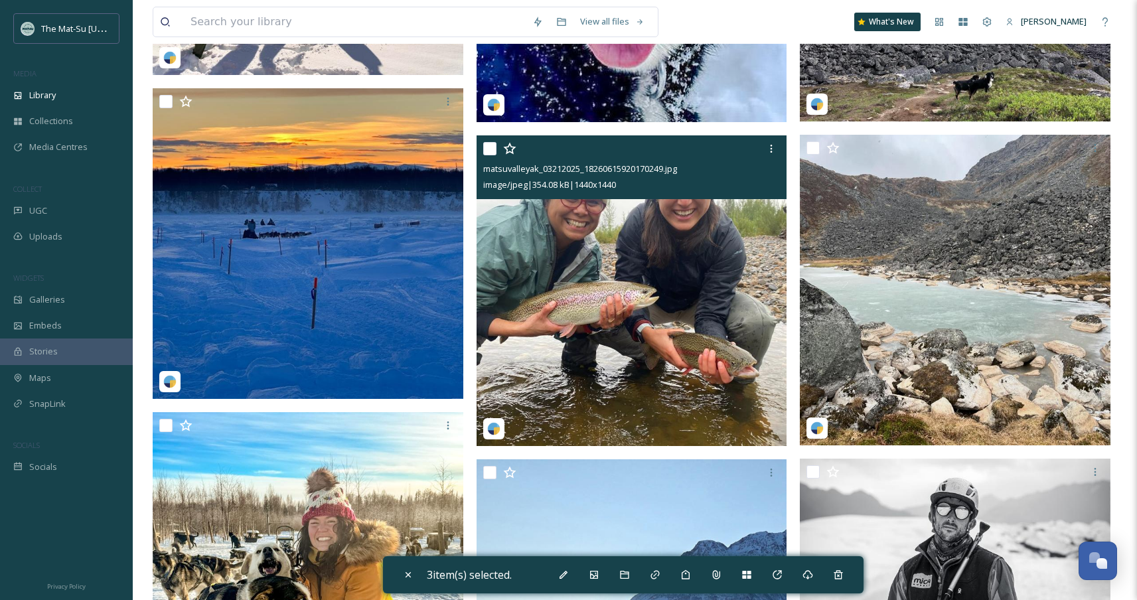
click at [495, 149] on input "checkbox" at bounding box center [489, 148] width 13 height 13
checkbox input "true"
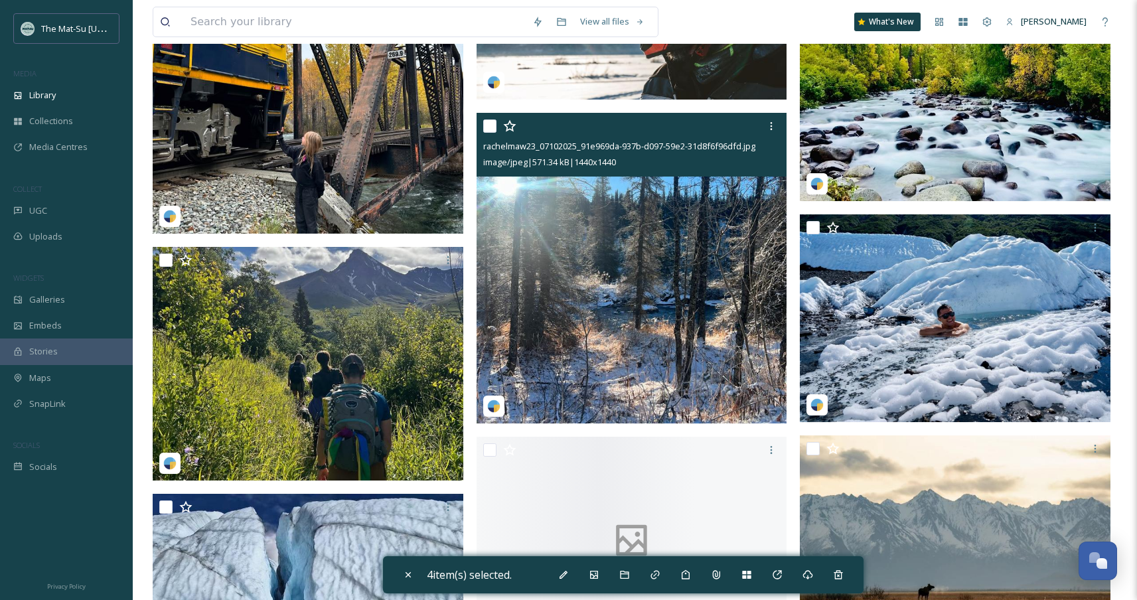
scroll to position [34363, 0]
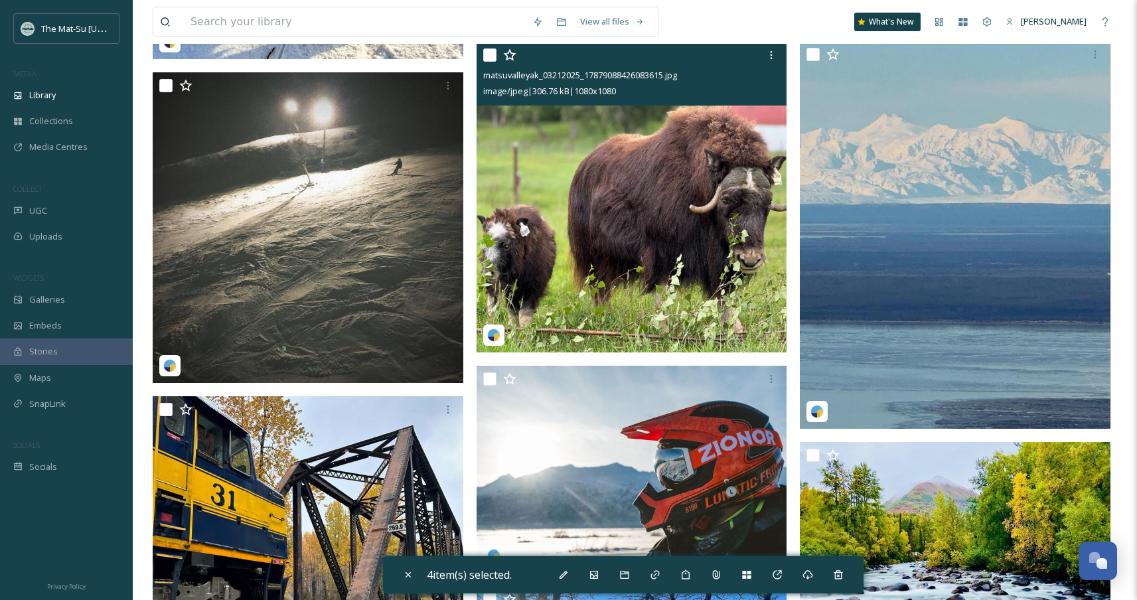
click at [491, 60] on input "checkbox" at bounding box center [489, 54] width 13 height 13
checkbox input "true"
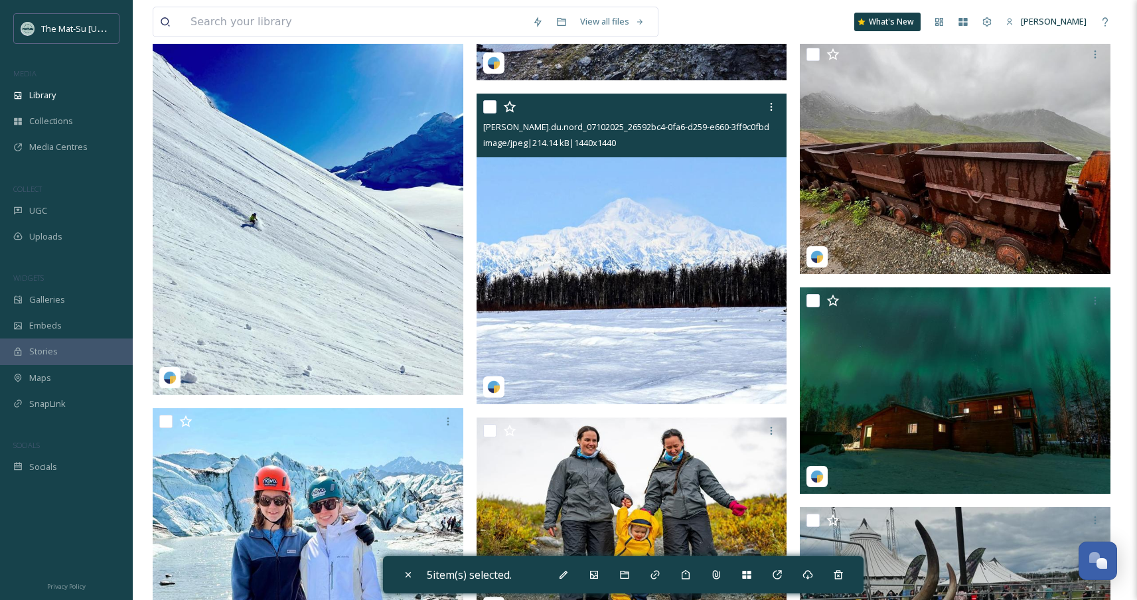
scroll to position [36859, 0]
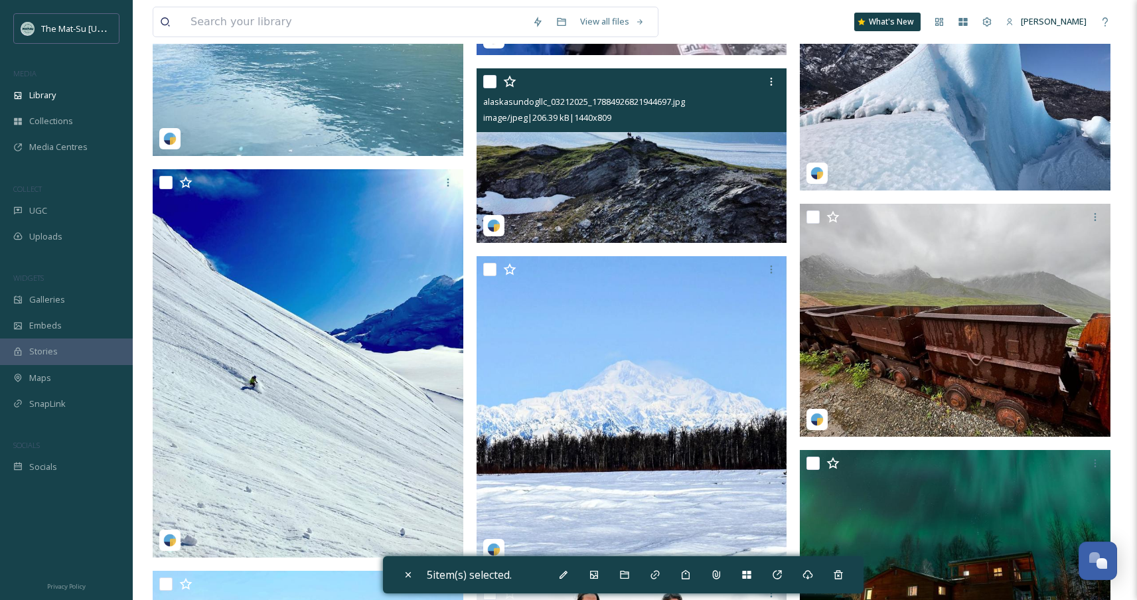
click at [490, 82] on input "checkbox" at bounding box center [489, 81] width 13 height 13
checkbox input "true"
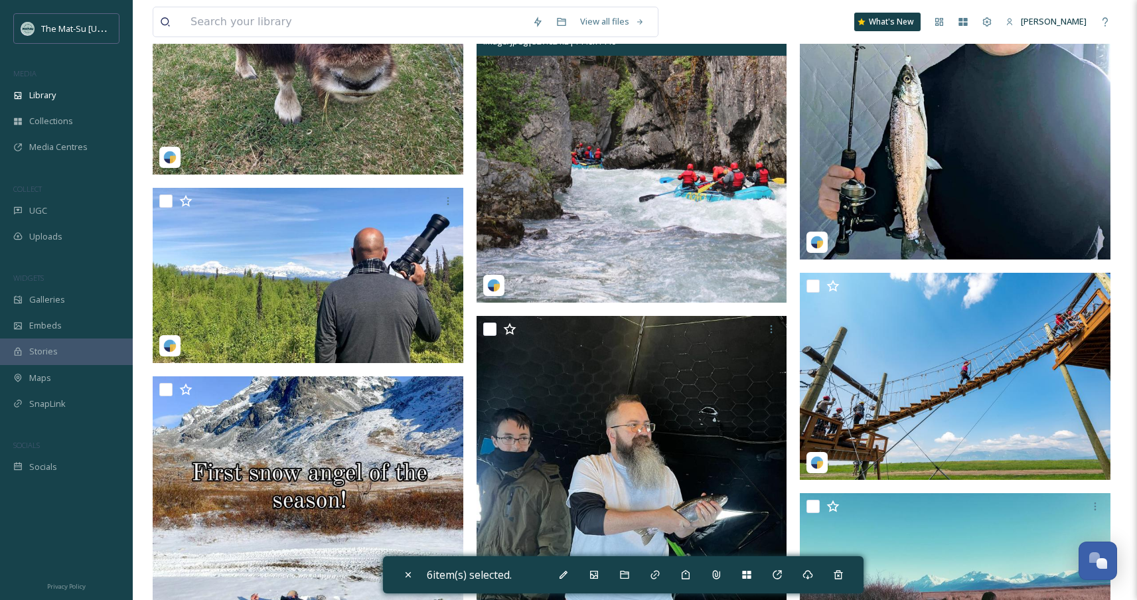
scroll to position [41093, 0]
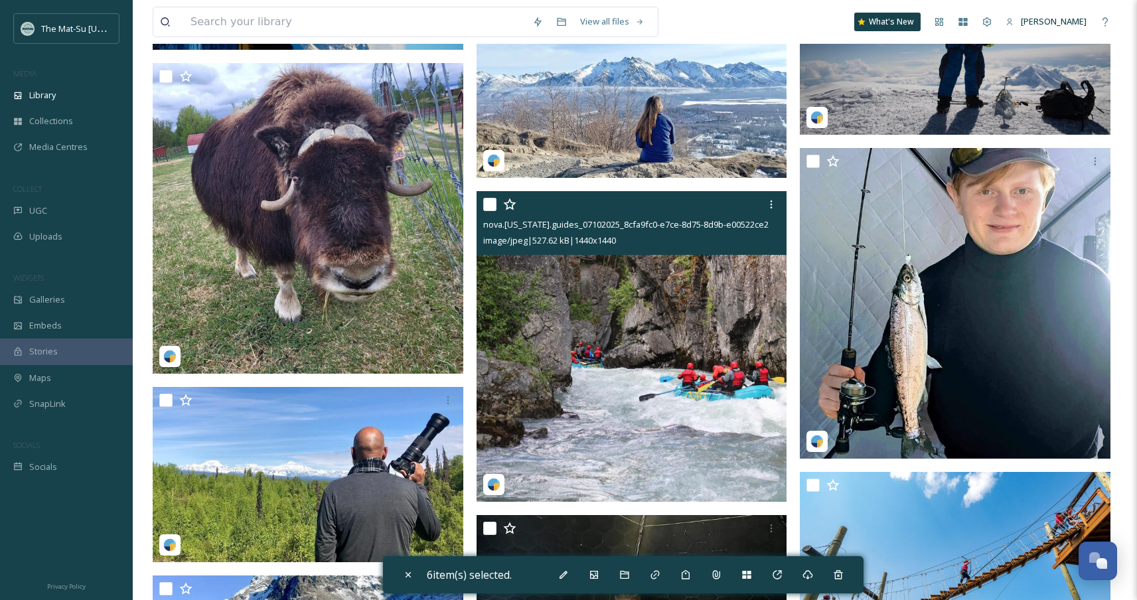
click at [493, 205] on input "checkbox" at bounding box center [489, 204] width 13 height 13
checkbox input "true"
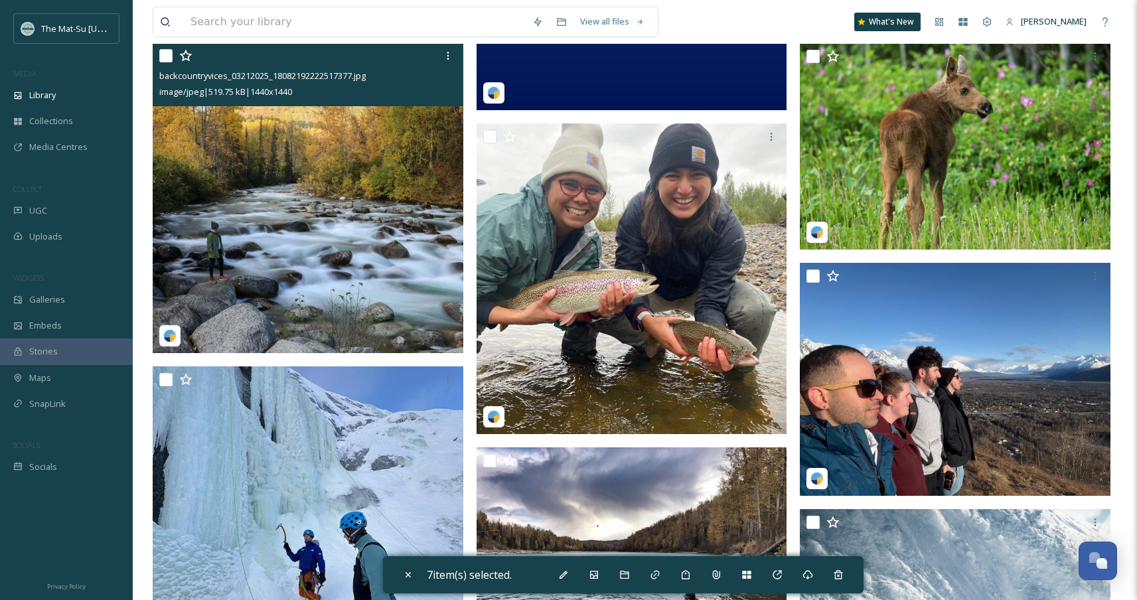
scroll to position [42387, 0]
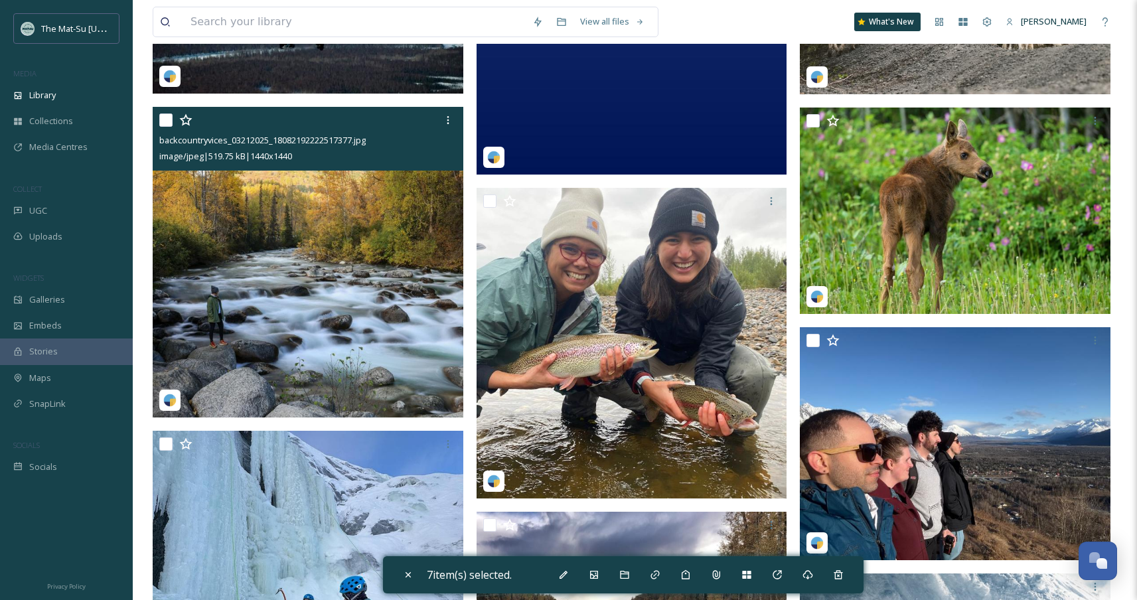
click at [167, 123] on input "checkbox" at bounding box center [165, 120] width 13 height 13
checkbox input "true"
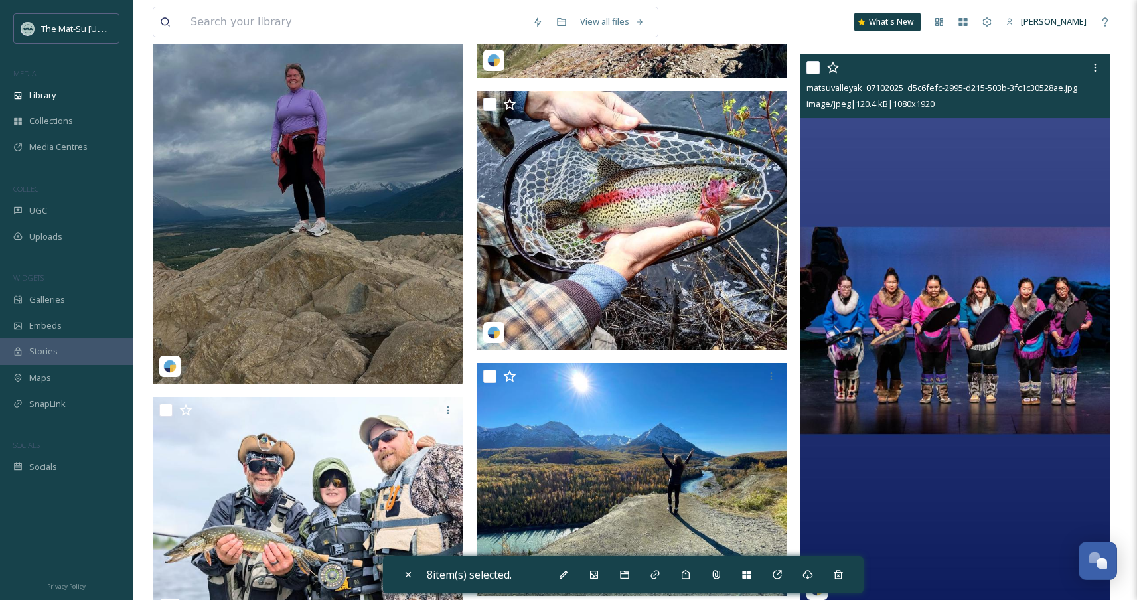
scroll to position [44249, 0]
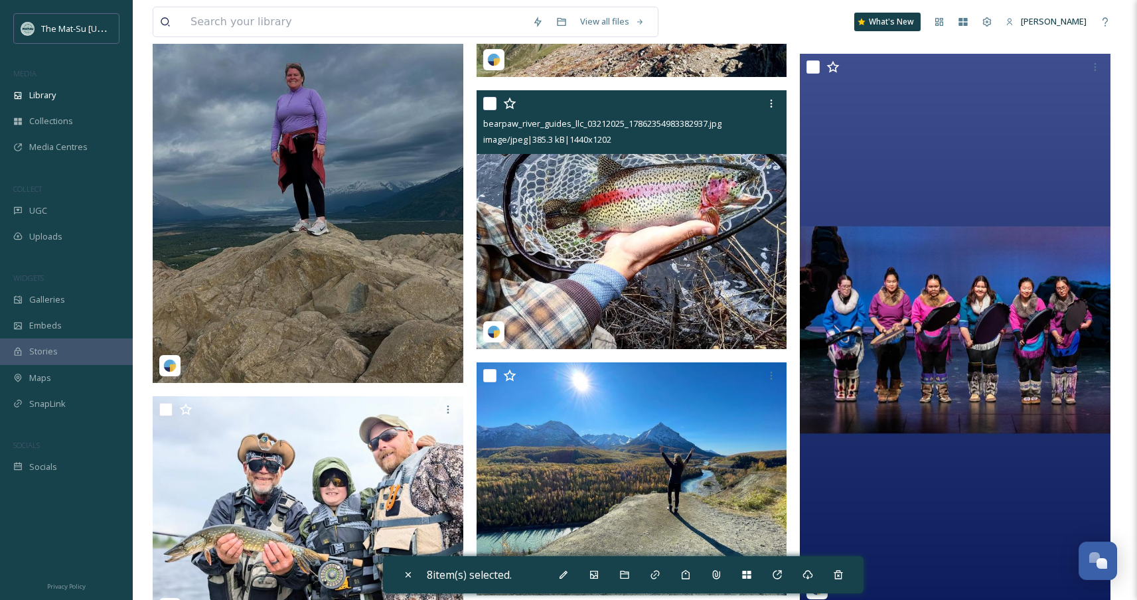
click at [482, 102] on div "bearpaw_river_guides_llc_03212025_17862354983382937.jpg image/jpeg | 385.3 kB |…" at bounding box center [632, 122] width 311 height 64
click at [487, 104] on input "checkbox" at bounding box center [489, 103] width 13 height 13
checkbox input "true"
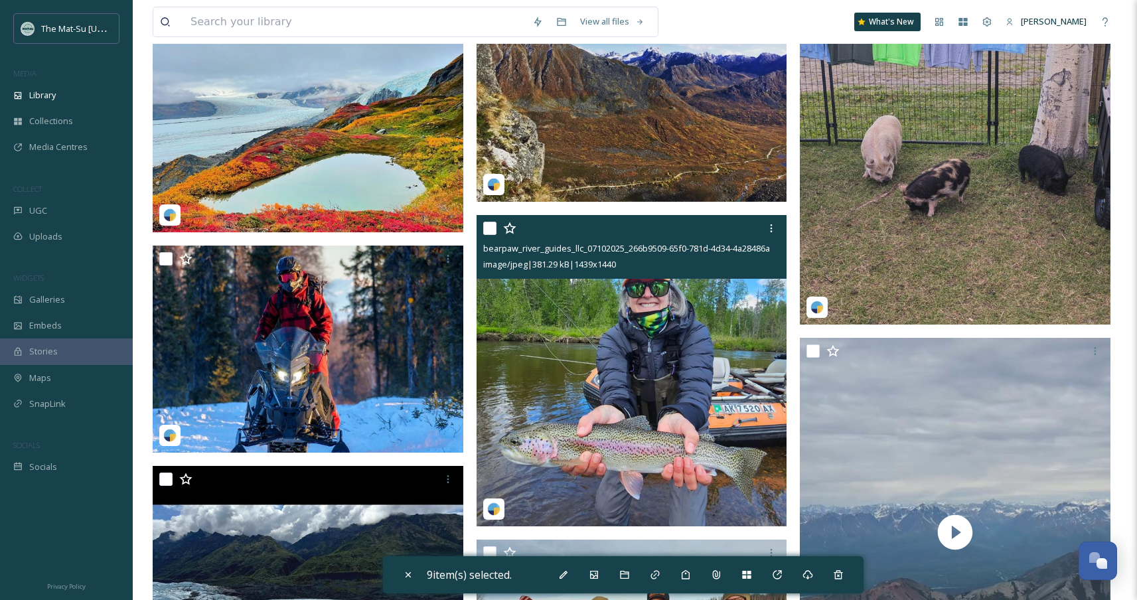
scroll to position [44976, 0]
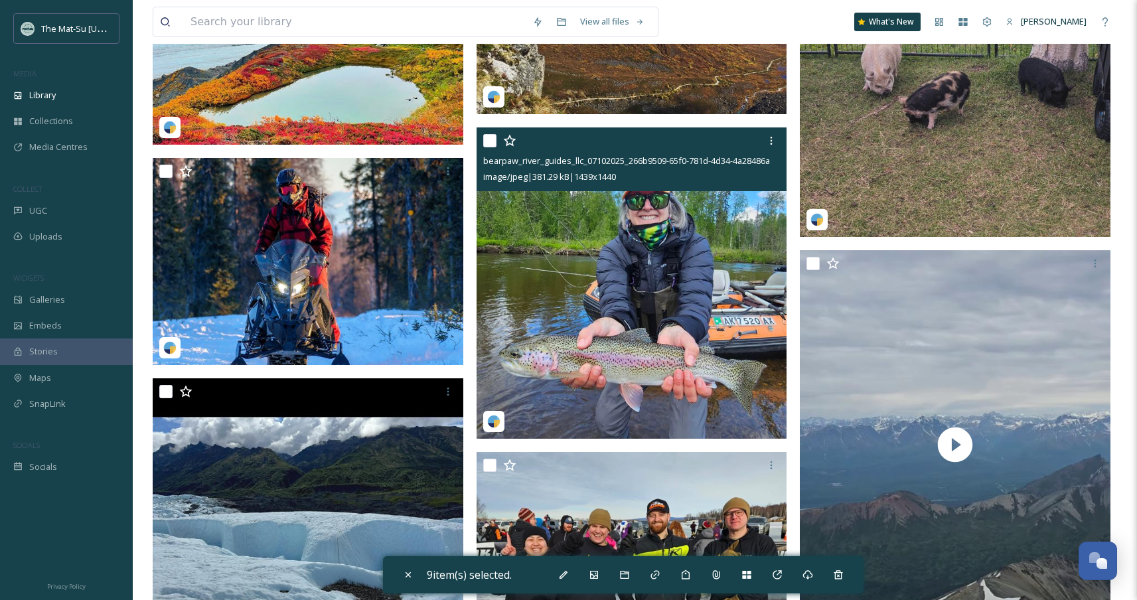
click at [490, 145] on input "checkbox" at bounding box center [489, 140] width 13 height 13
checkbox input "true"
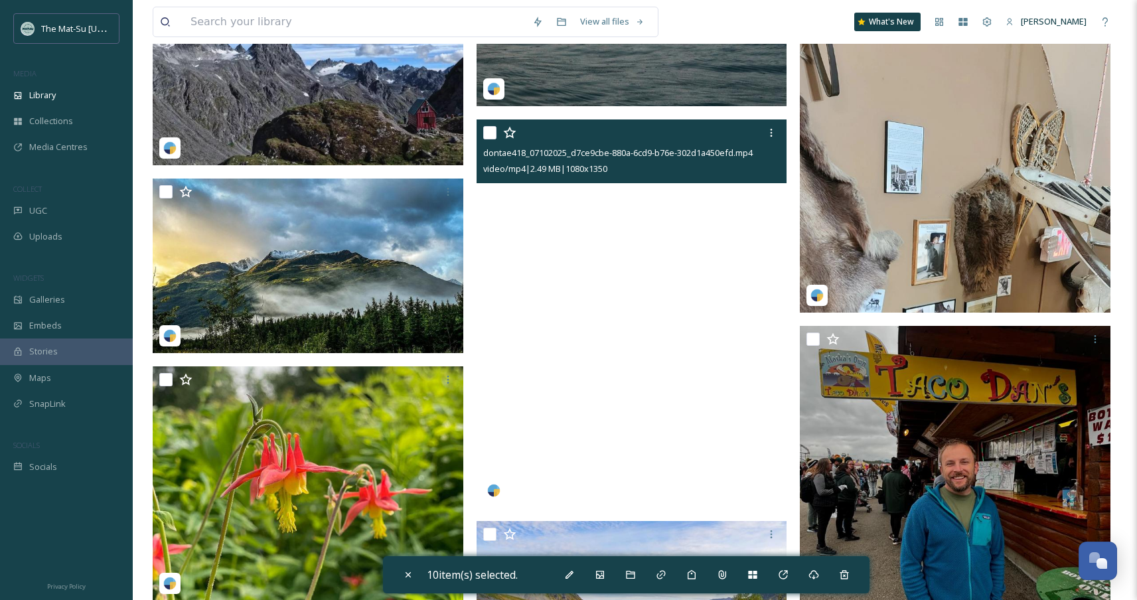
scroll to position [58741, 0]
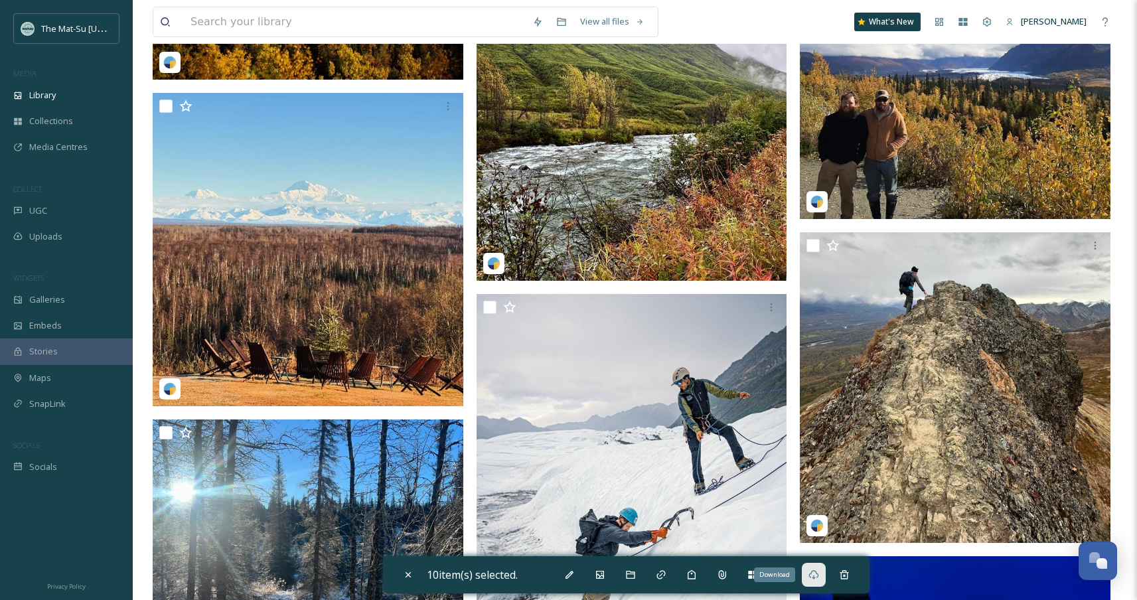
click at [819, 566] on div "Download" at bounding box center [814, 575] width 24 height 24
